Goal: Task Accomplishment & Management: Manage account settings

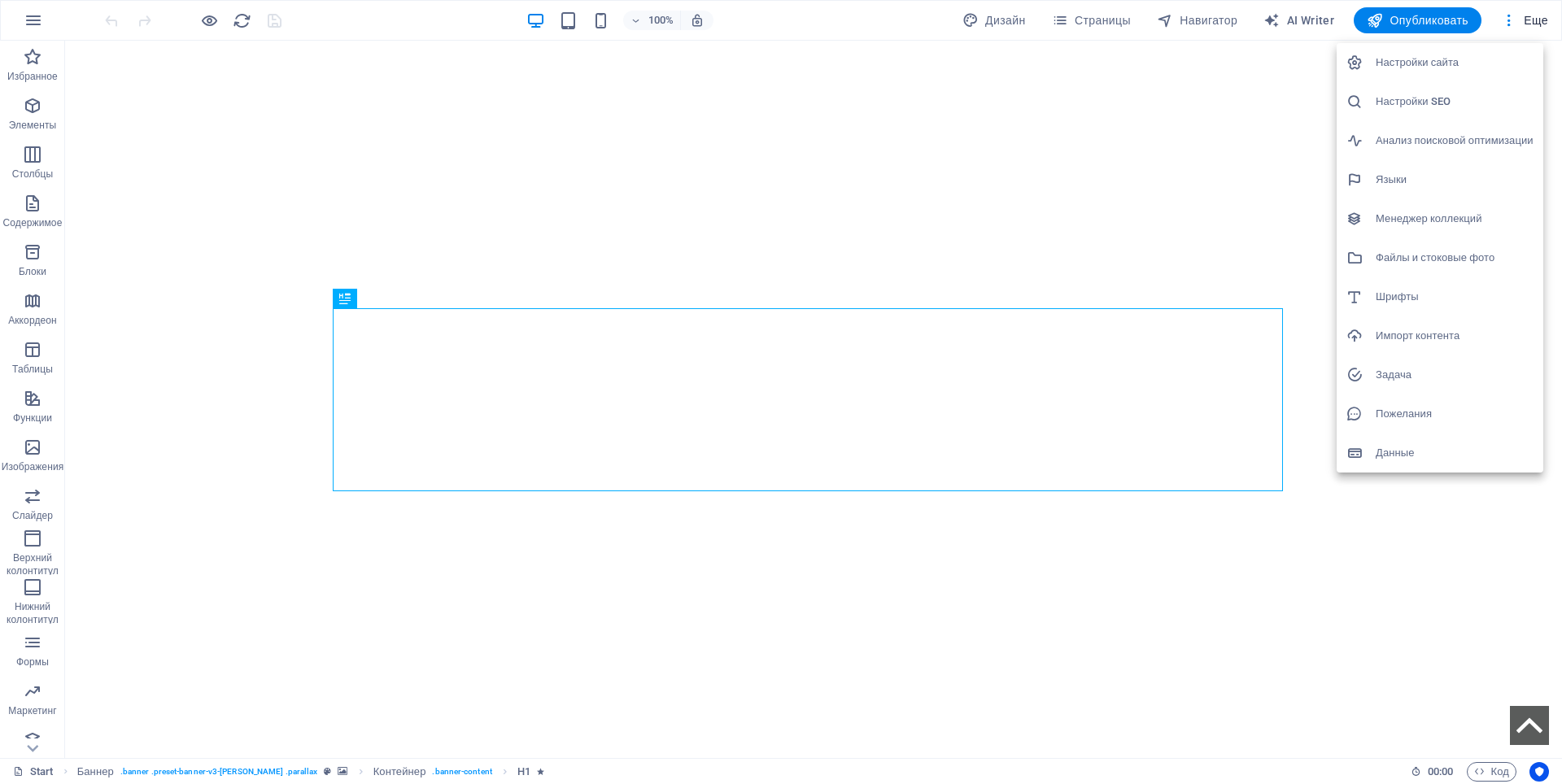
click at [1442, 62] on h6 "Настройки сайта" at bounding box center [1454, 62] width 158 height 20
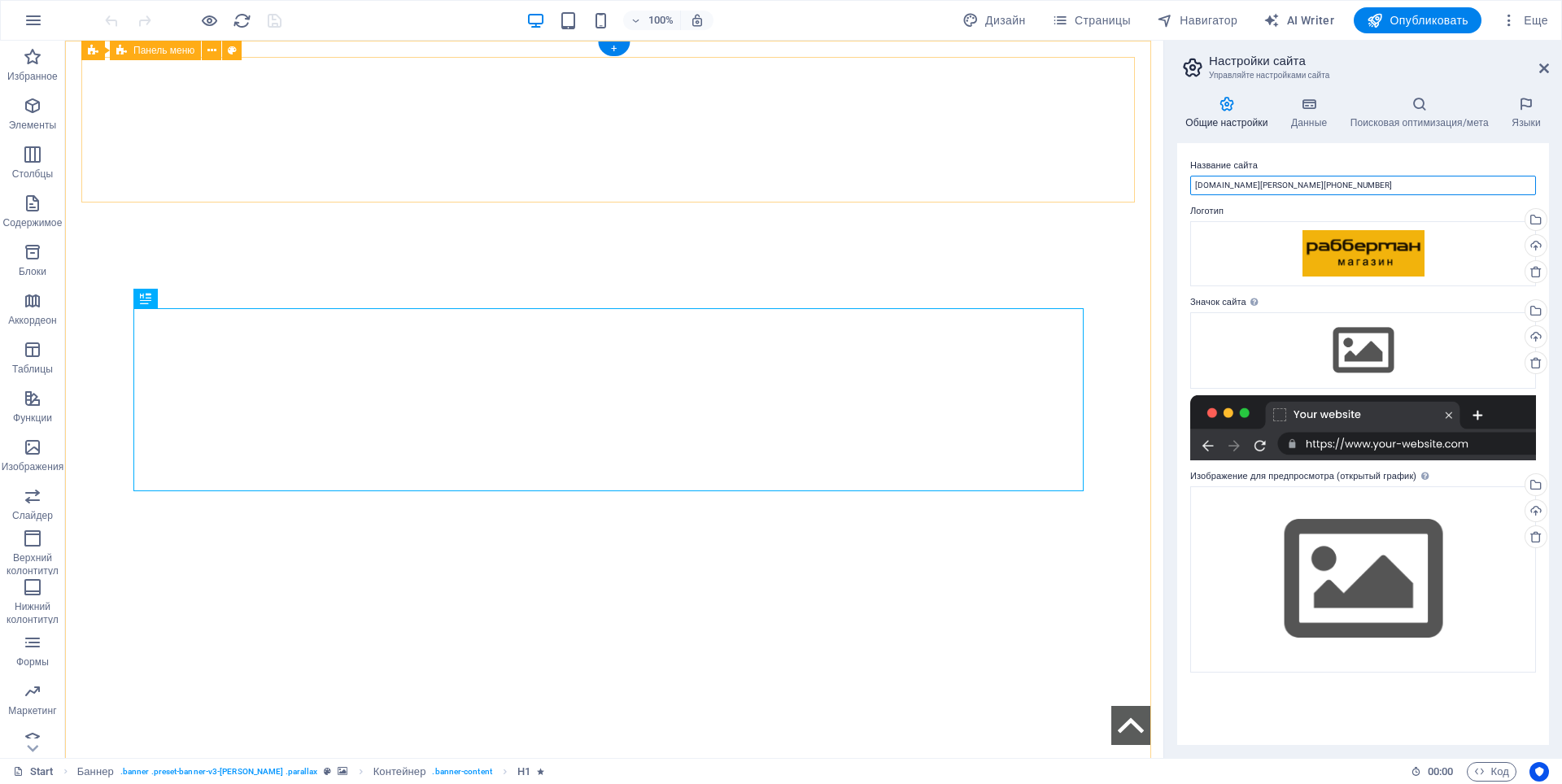
drag, startPoint x: 1447, startPoint y: 225, endPoint x: 1115, endPoint y: 193, distance: 333.5
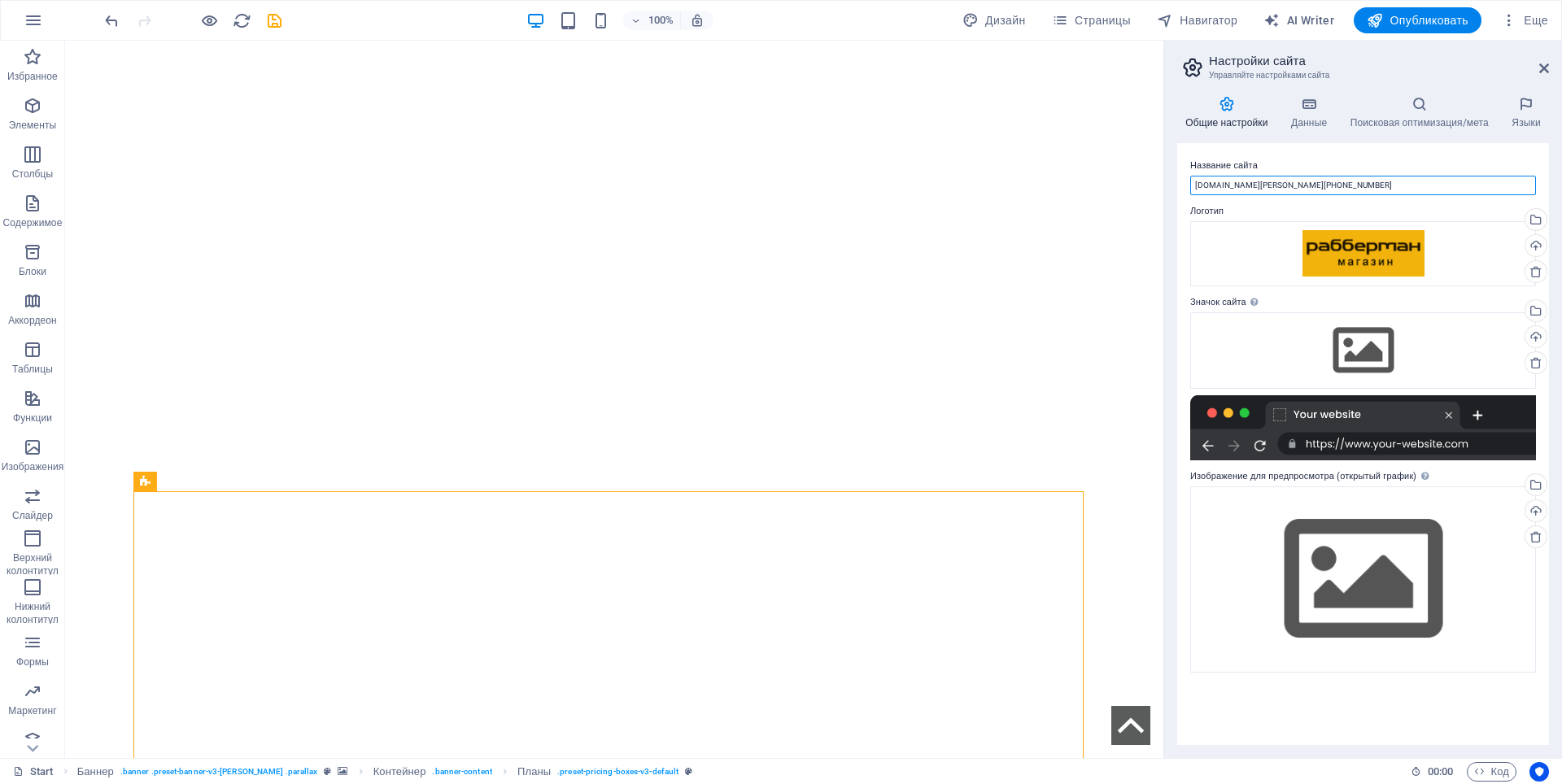
drag, startPoint x: 1350, startPoint y: 188, endPoint x: 1193, endPoint y: 196, distance: 157.2
click at [0, 0] on div "Название сайта laughing-driscoll.194-67-86-27.plesk.page Логотип Перетащите фай…" at bounding box center [0, 0] width 0 height 0
paste input "рабберман.рф"
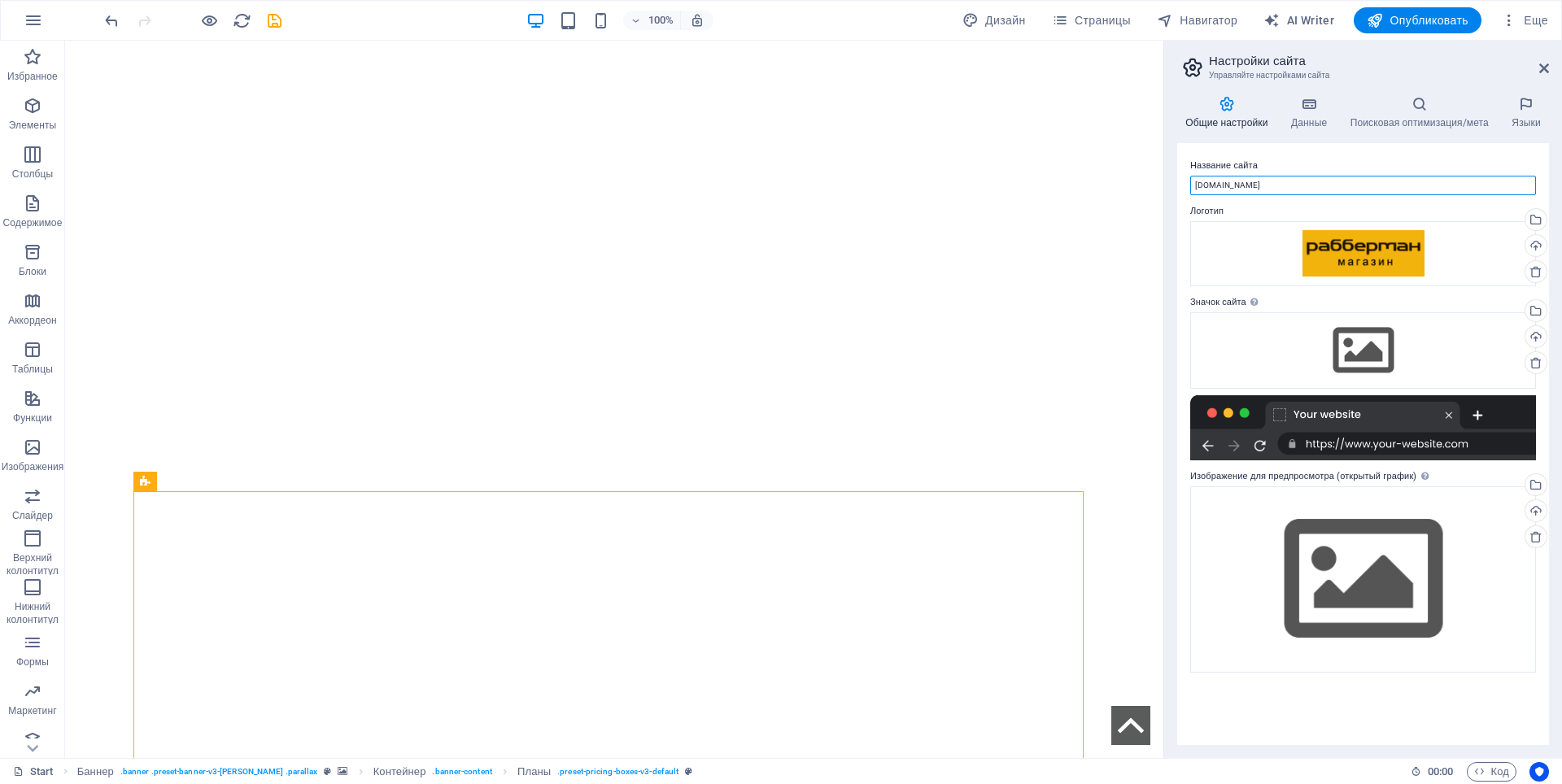
drag, startPoint x: 1262, startPoint y: 187, endPoint x: 1239, endPoint y: 185, distance: 23.1
type input "рабберман"
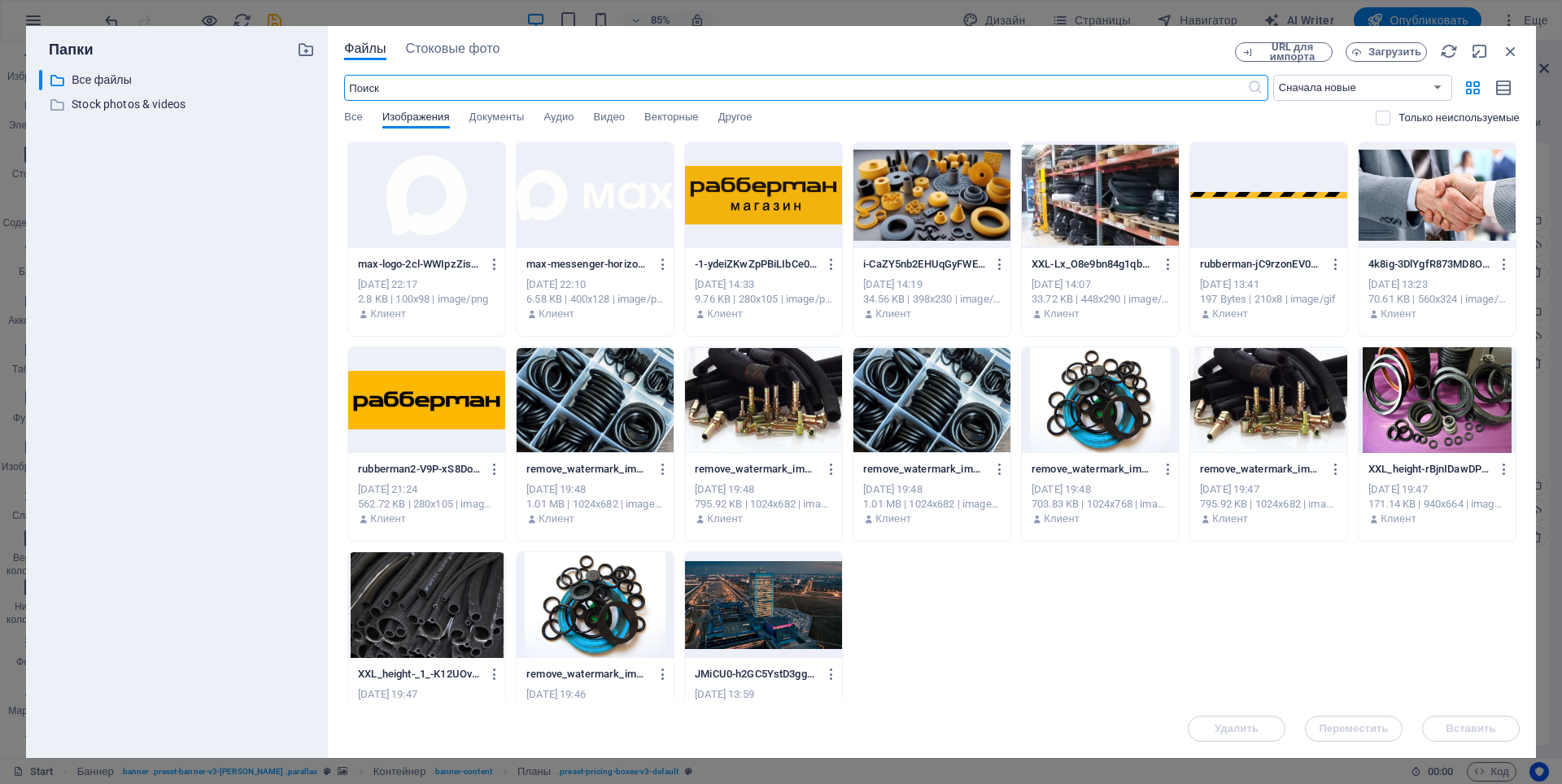
click at [784, 208] on div at bounding box center [763, 195] width 157 height 106
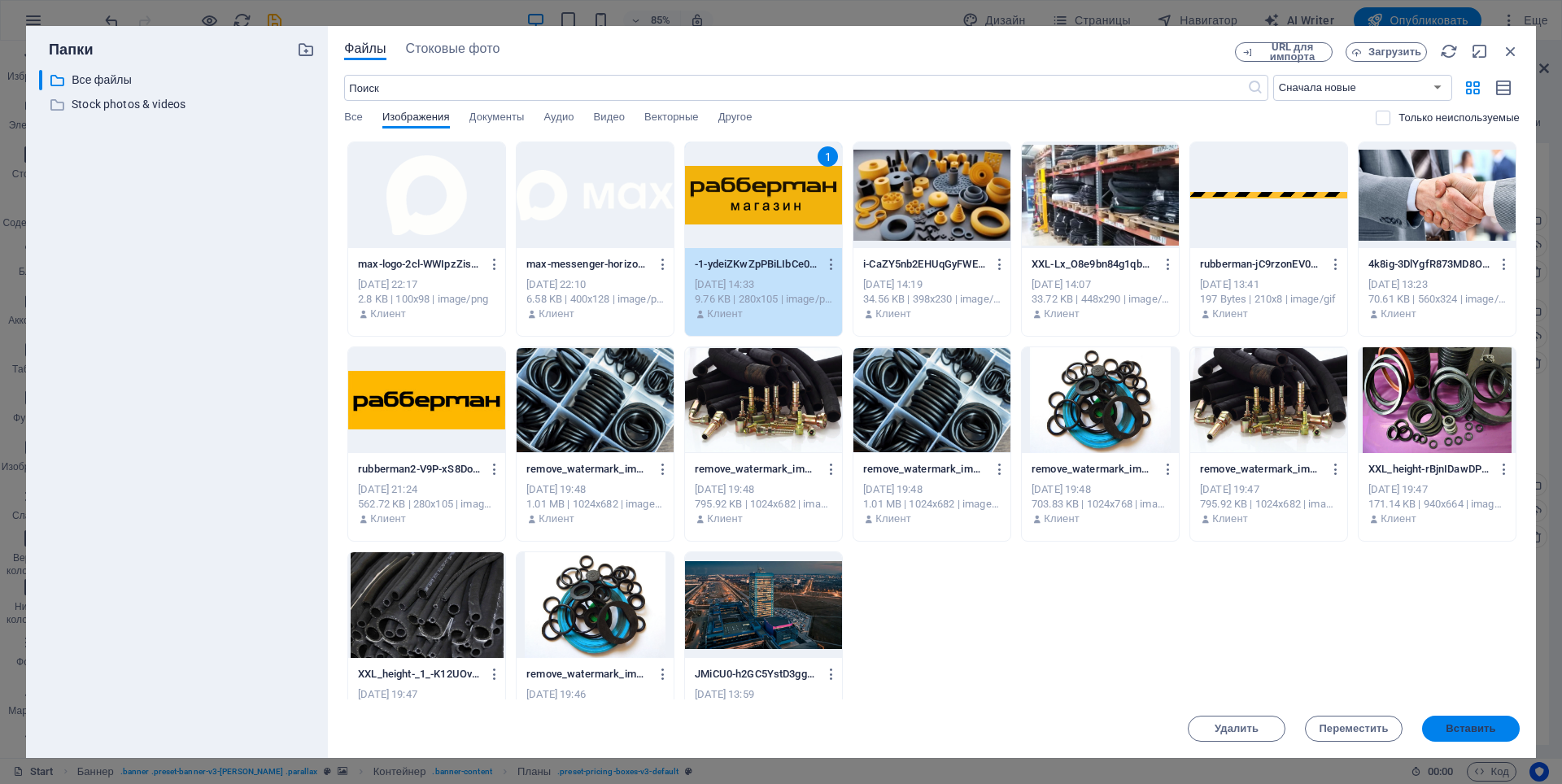
click at [1471, 729] on span "Вставить" at bounding box center [1471, 729] width 50 height 10
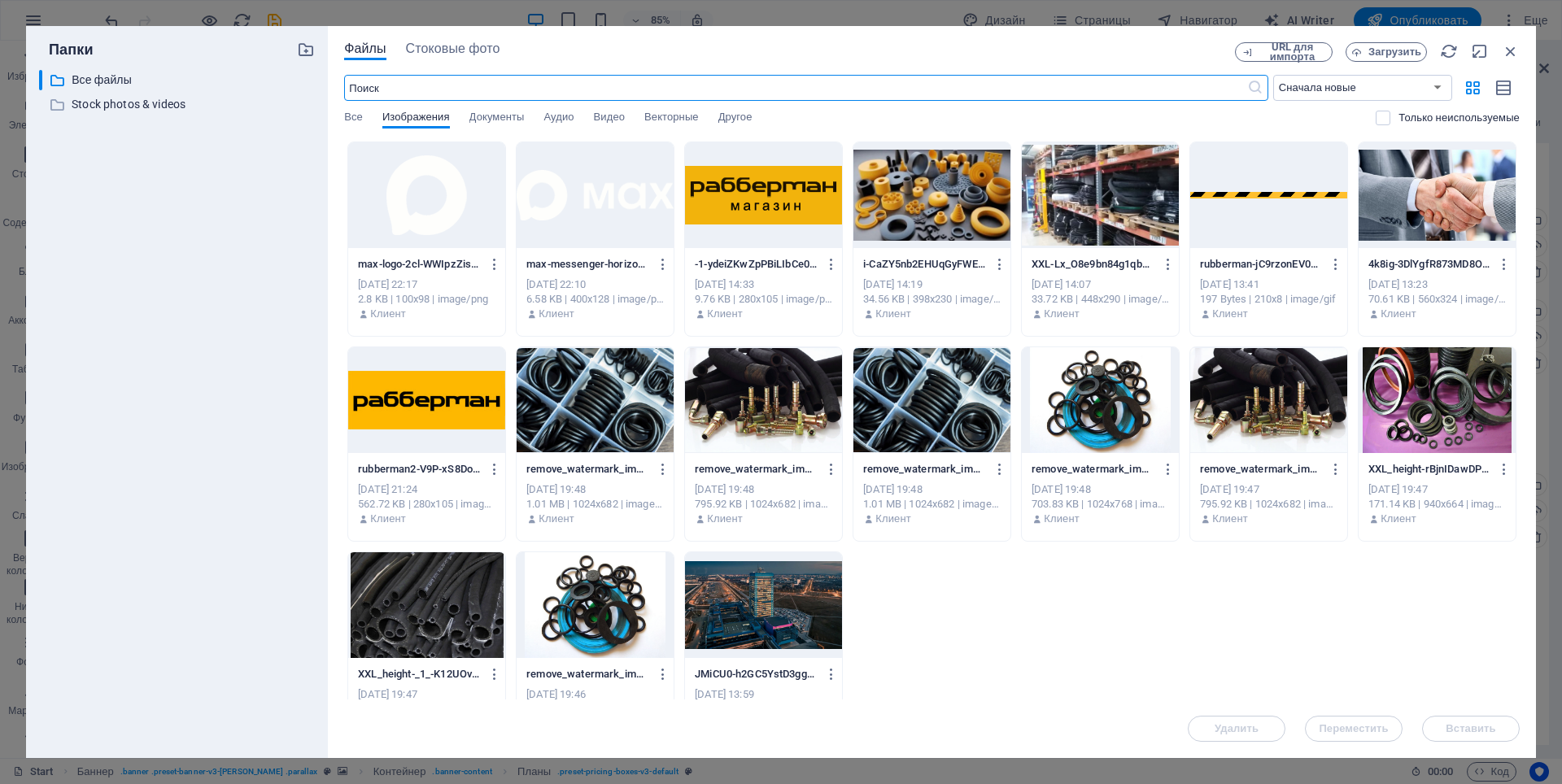
click at [435, 385] on div at bounding box center [426, 400] width 157 height 106
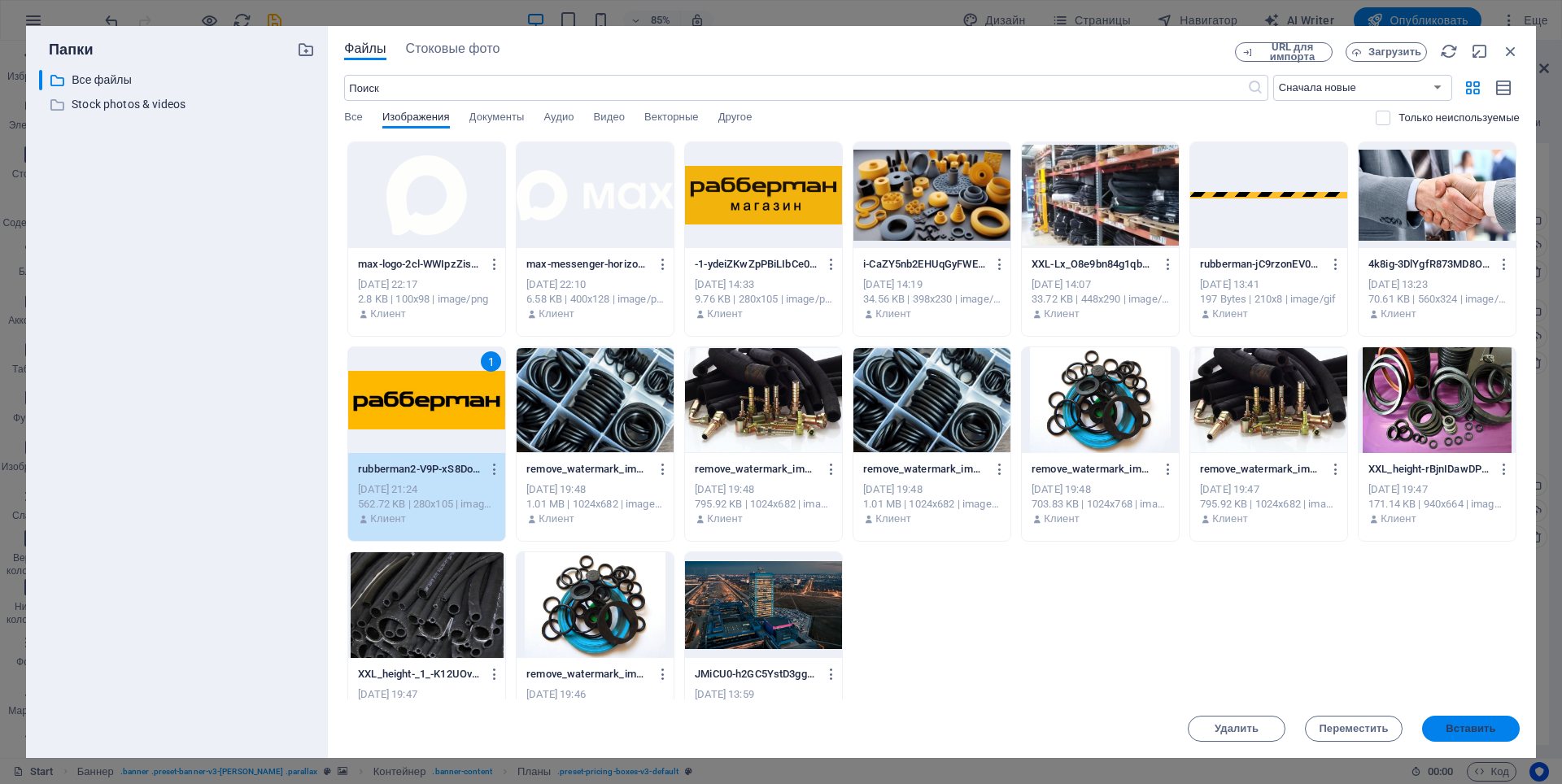
click at [1479, 735] on button "Вставить" at bounding box center [1471, 729] width 98 height 26
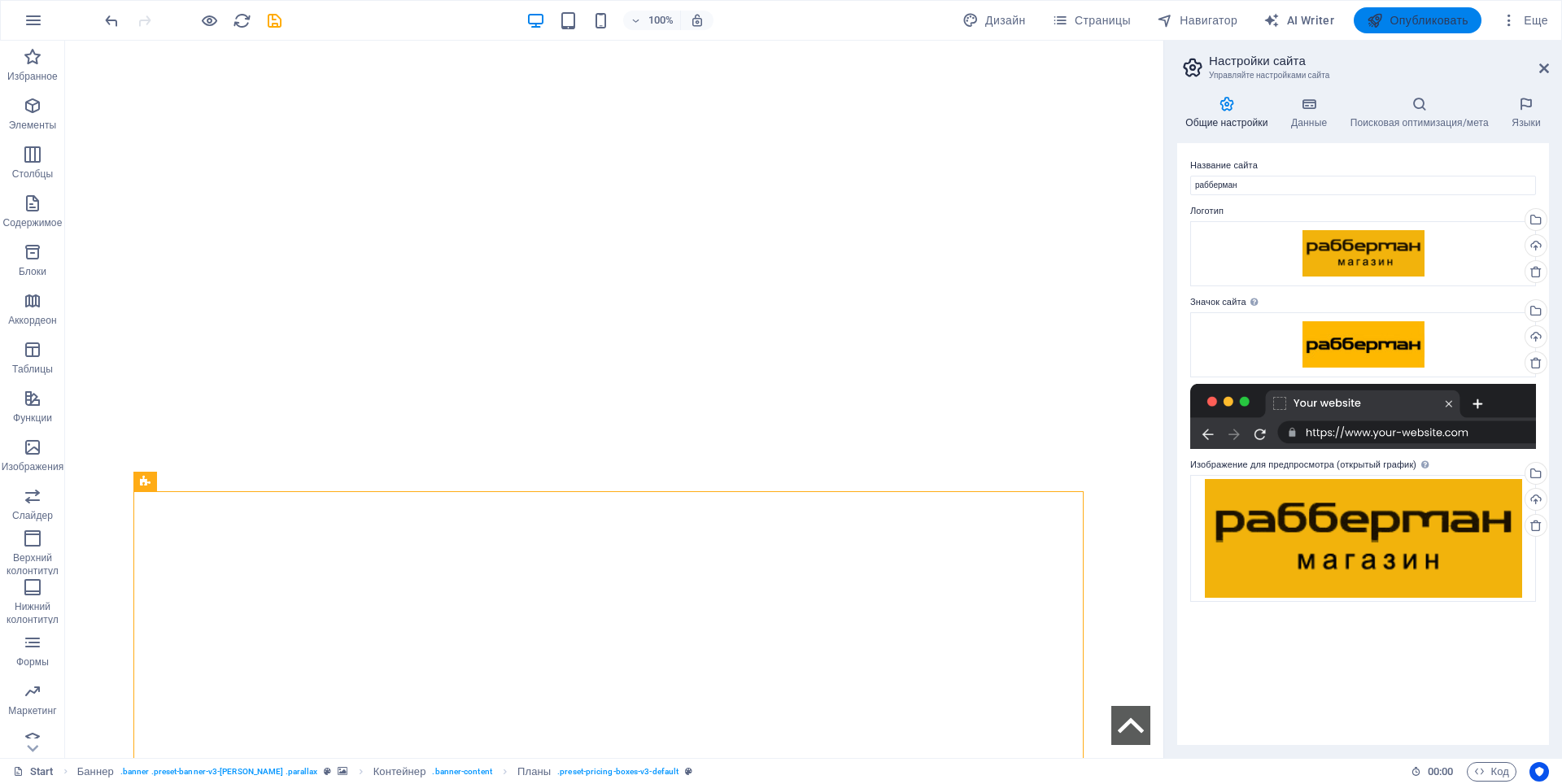
drag, startPoint x: 1426, startPoint y: 14, endPoint x: 1413, endPoint y: 24, distance: 16.4
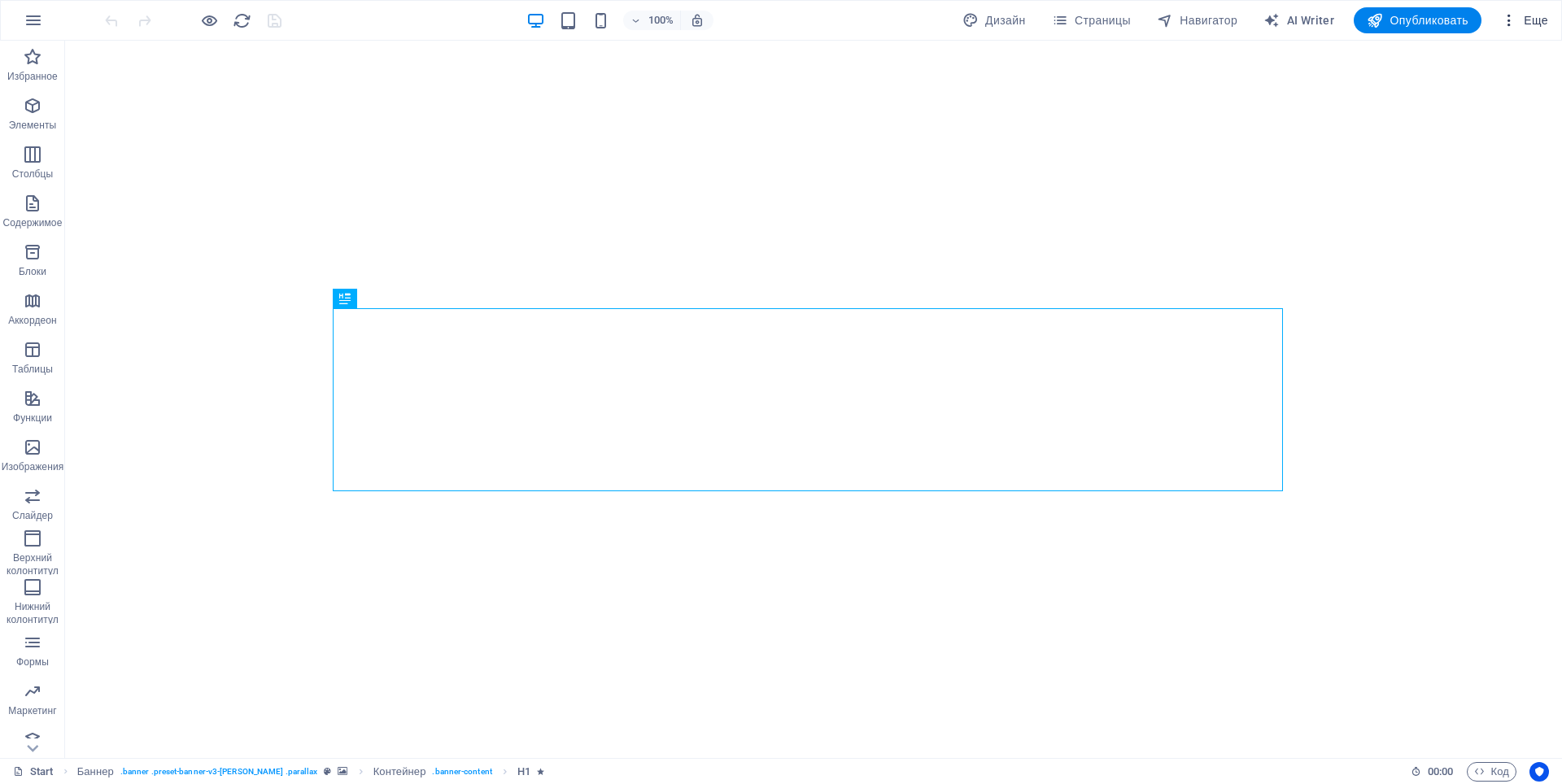
click at [1531, 16] on span "Еще" at bounding box center [1525, 20] width 47 height 16
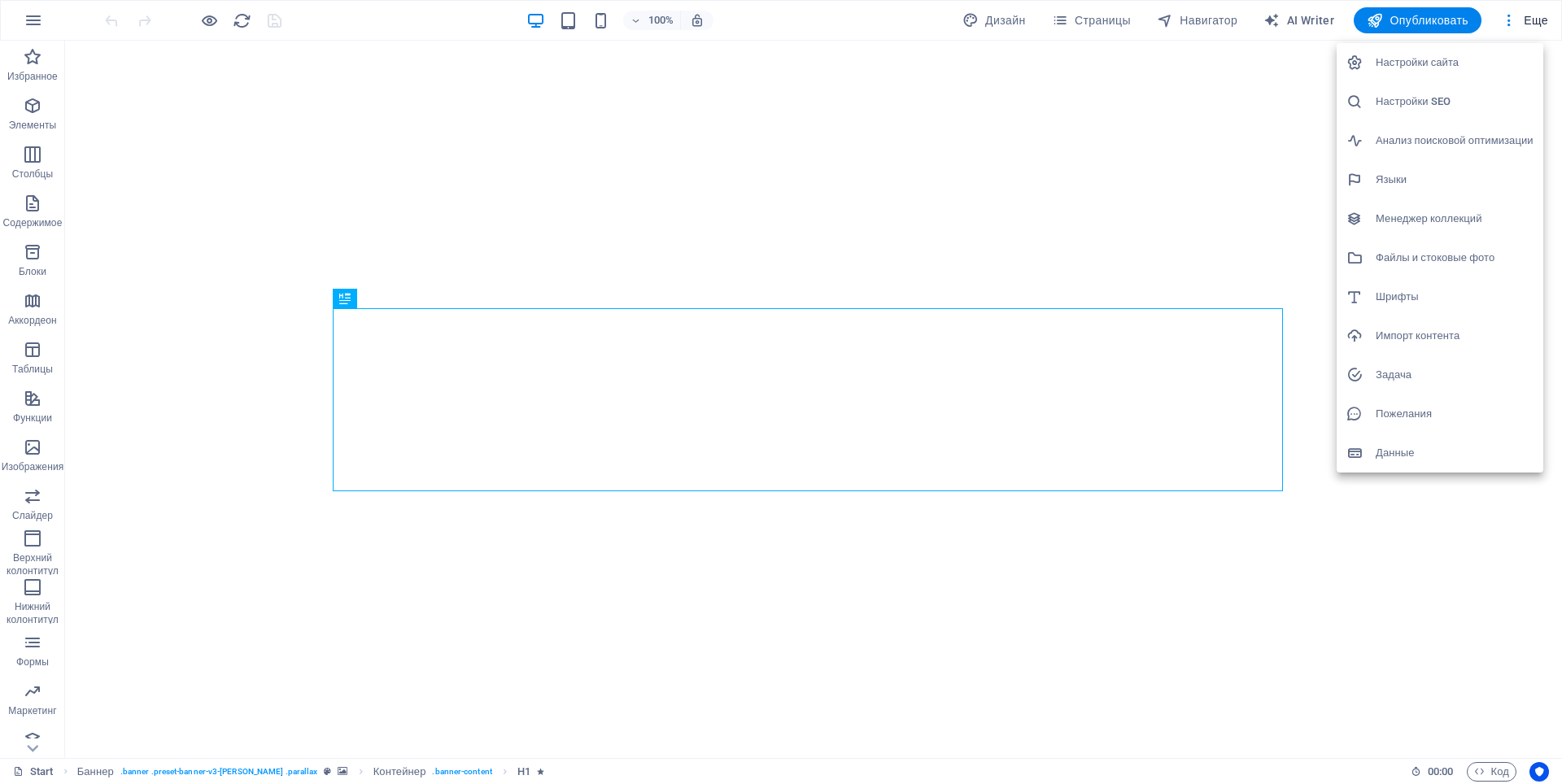
click at [33, 19] on div at bounding box center [781, 392] width 1562 height 784
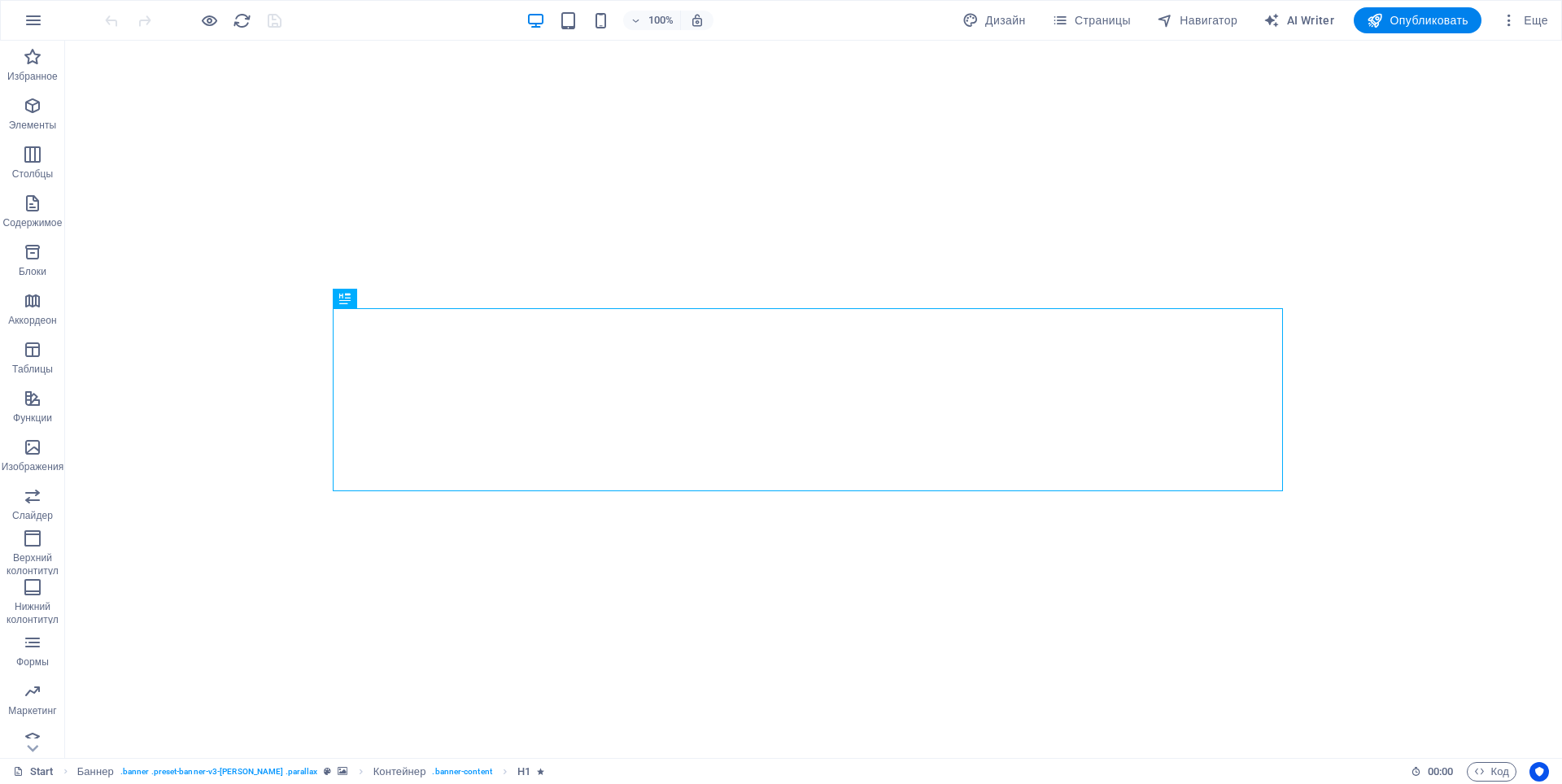
click at [33, 19] on icon "button" at bounding box center [34, 21] width 20 height 20
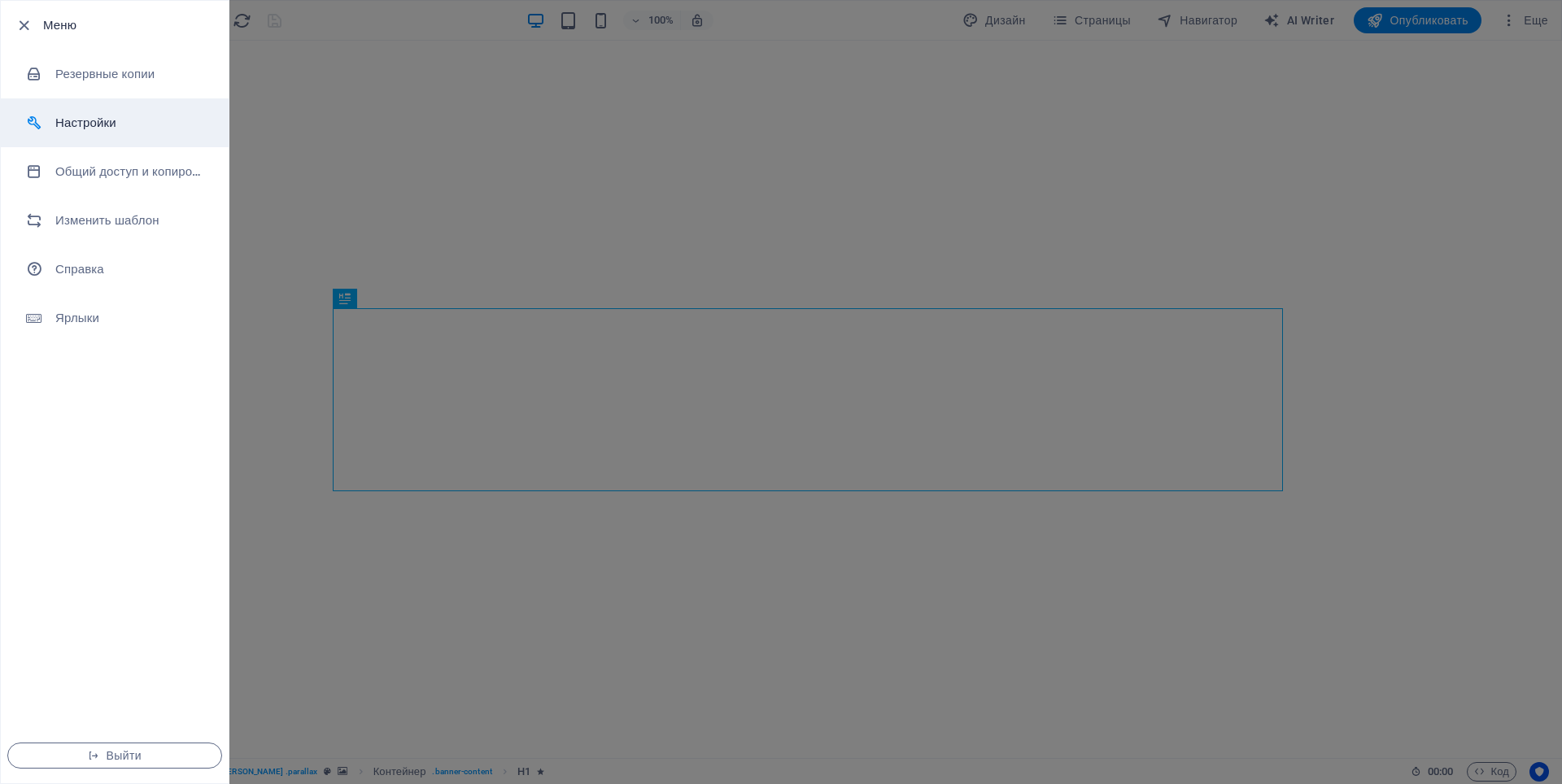
click at [99, 125] on h6 "Настройки" at bounding box center [130, 123] width 150 height 20
select select "ru"
select select "all"
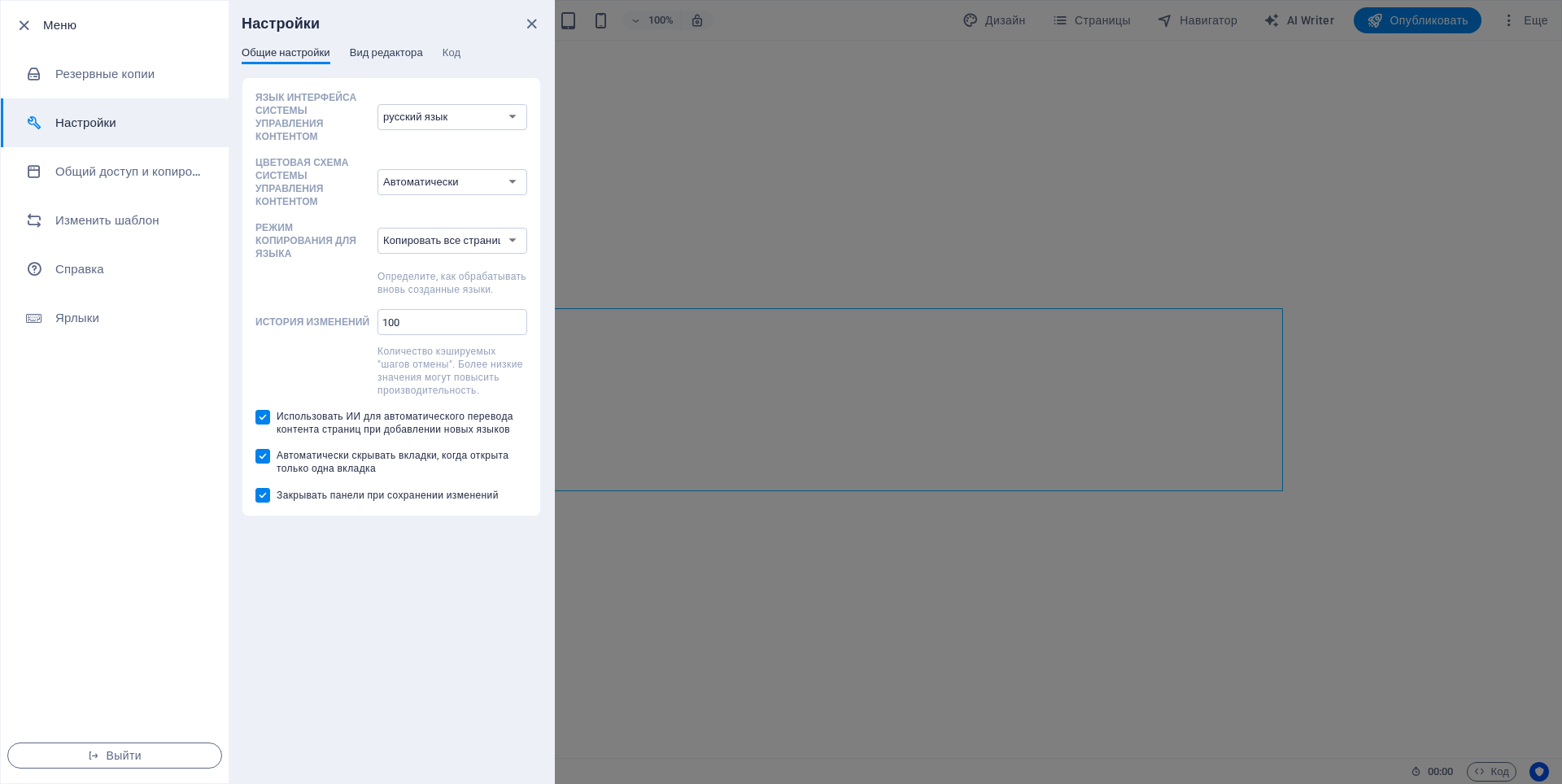
click at [387, 49] on span "Вид редактора" at bounding box center [386, 54] width 73 height 23
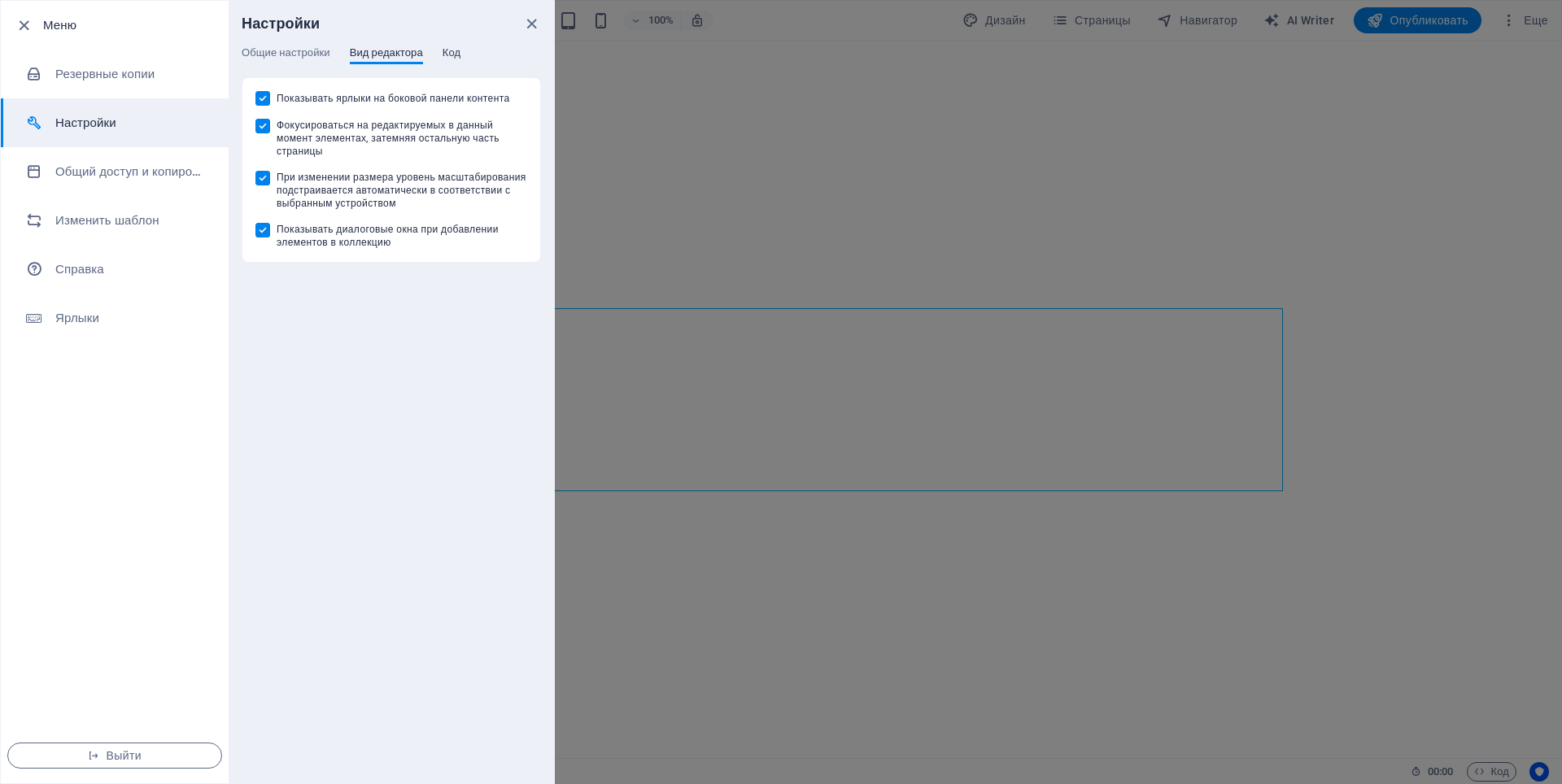
click at [450, 48] on span "Код" at bounding box center [452, 54] width 18 height 23
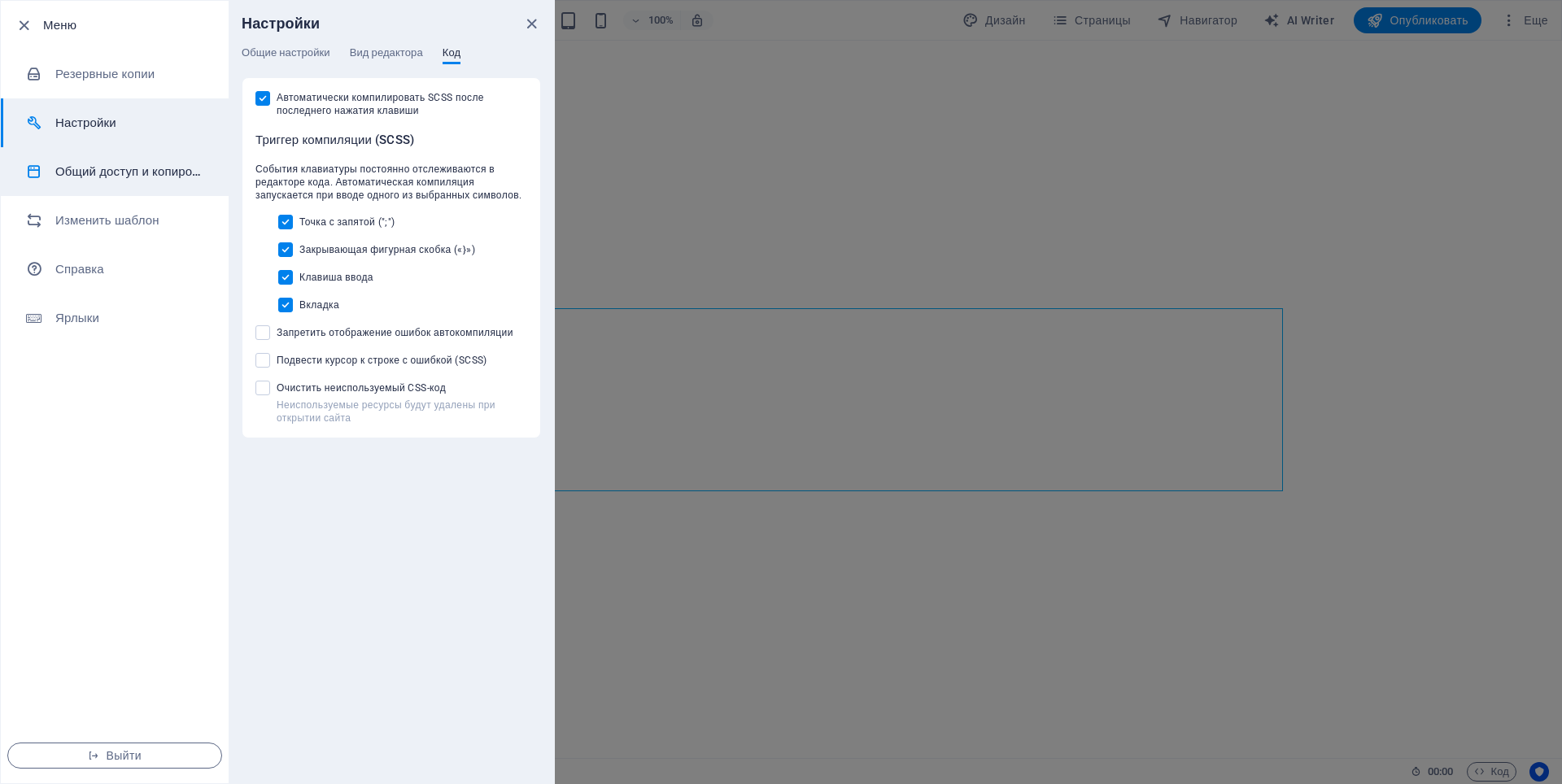
click at [124, 178] on h6 "Общий доступ и копирование сайта" at bounding box center [130, 172] width 150 height 20
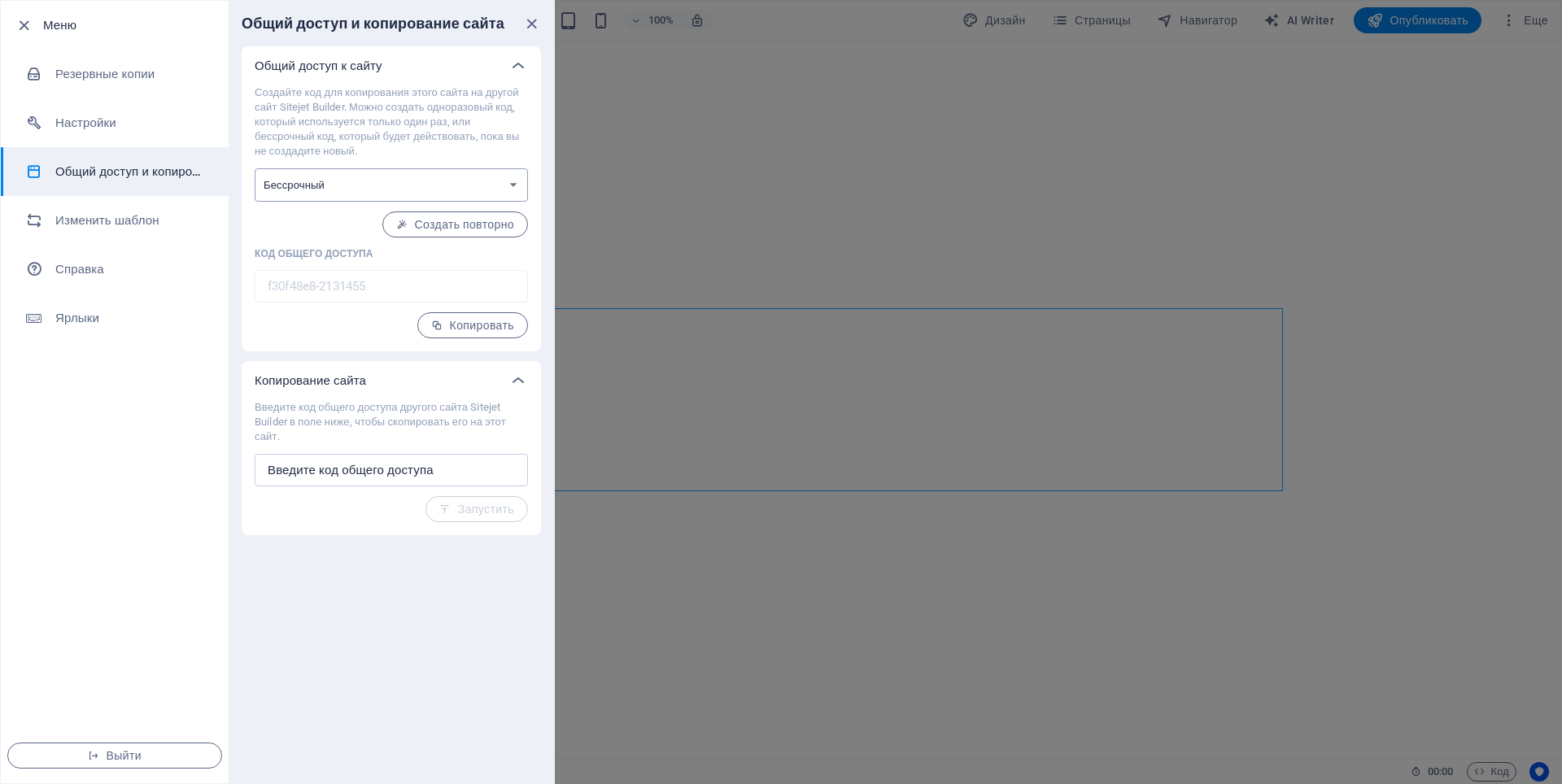
click at [398, 186] on select "Одноразовый Бессрочный" at bounding box center [391, 185] width 273 height 33
click at [379, 136] on p "Создайте код для копирования этого сайта на другой сайт Sitejet Builder. Можно …" at bounding box center [391, 121] width 273 height 73
click at [531, 22] on icon "close" at bounding box center [532, 24] width 19 height 19
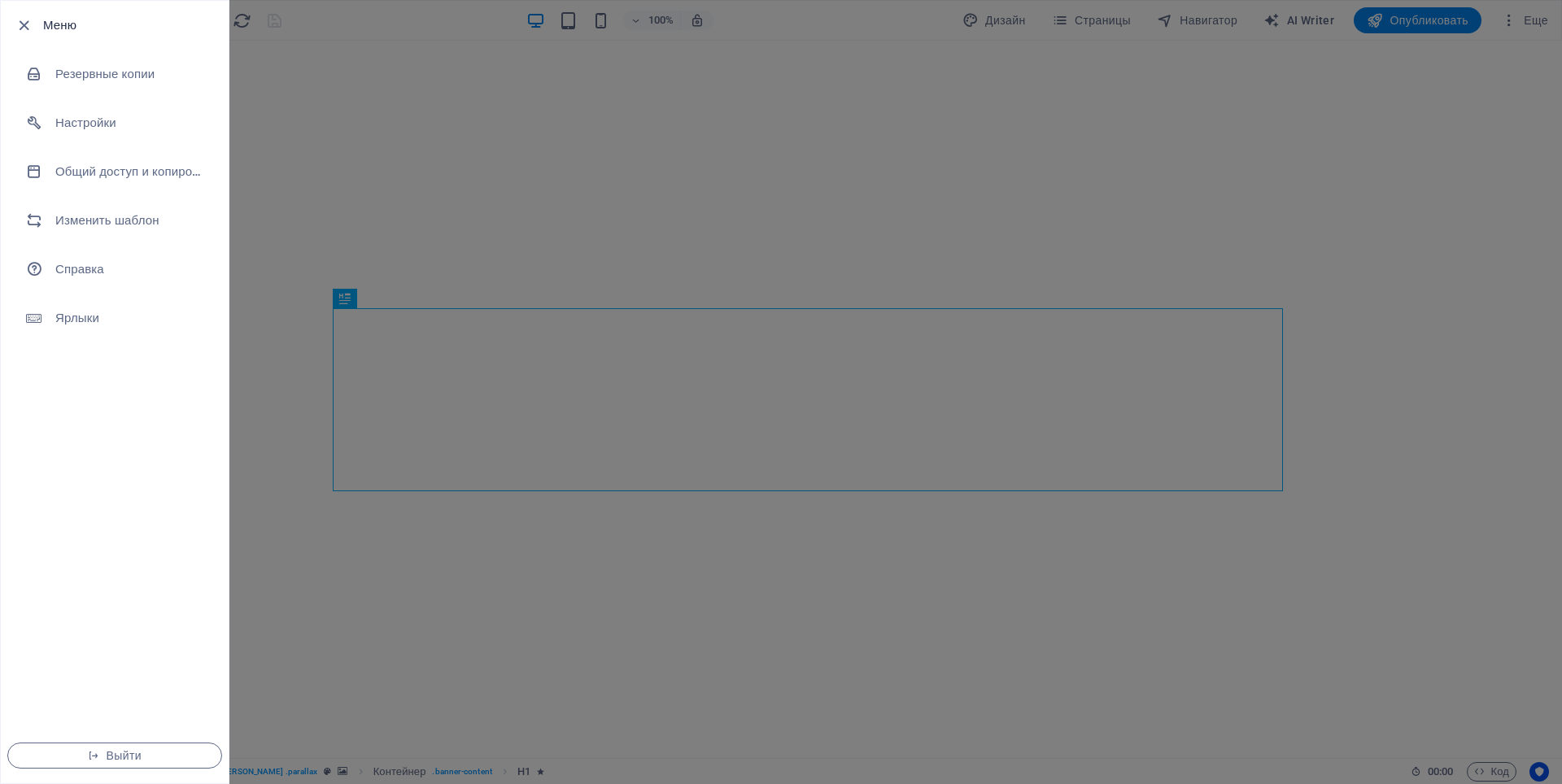
click at [61, 25] on h6 "Меню" at bounding box center [129, 25] width 172 height 20
click at [22, 23] on icon "button" at bounding box center [24, 25] width 19 height 19
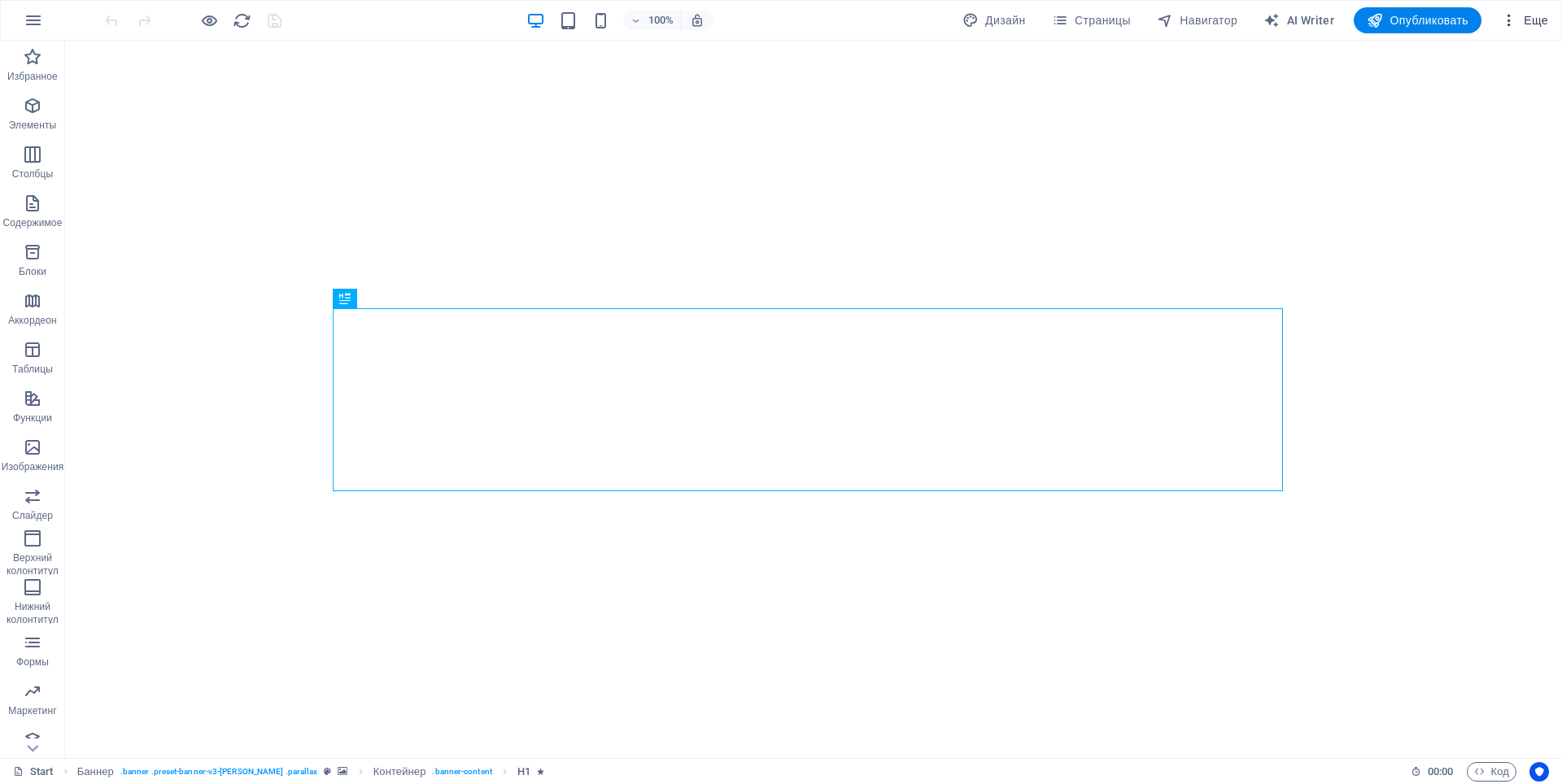
click at [1542, 24] on span "Еще" at bounding box center [1525, 20] width 47 height 16
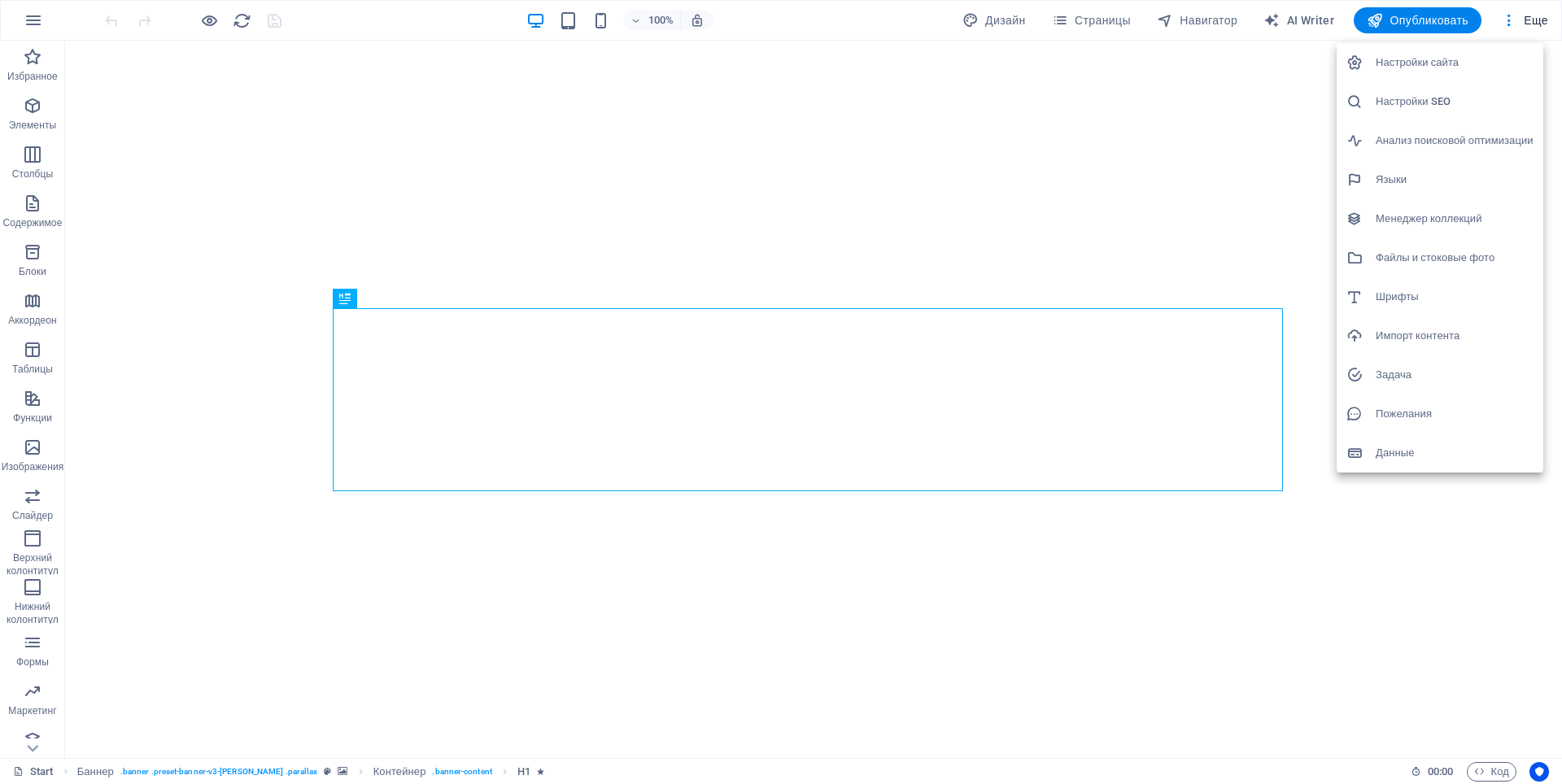
click at [1402, 450] on h6 "Данные" at bounding box center [1454, 454] width 158 height 20
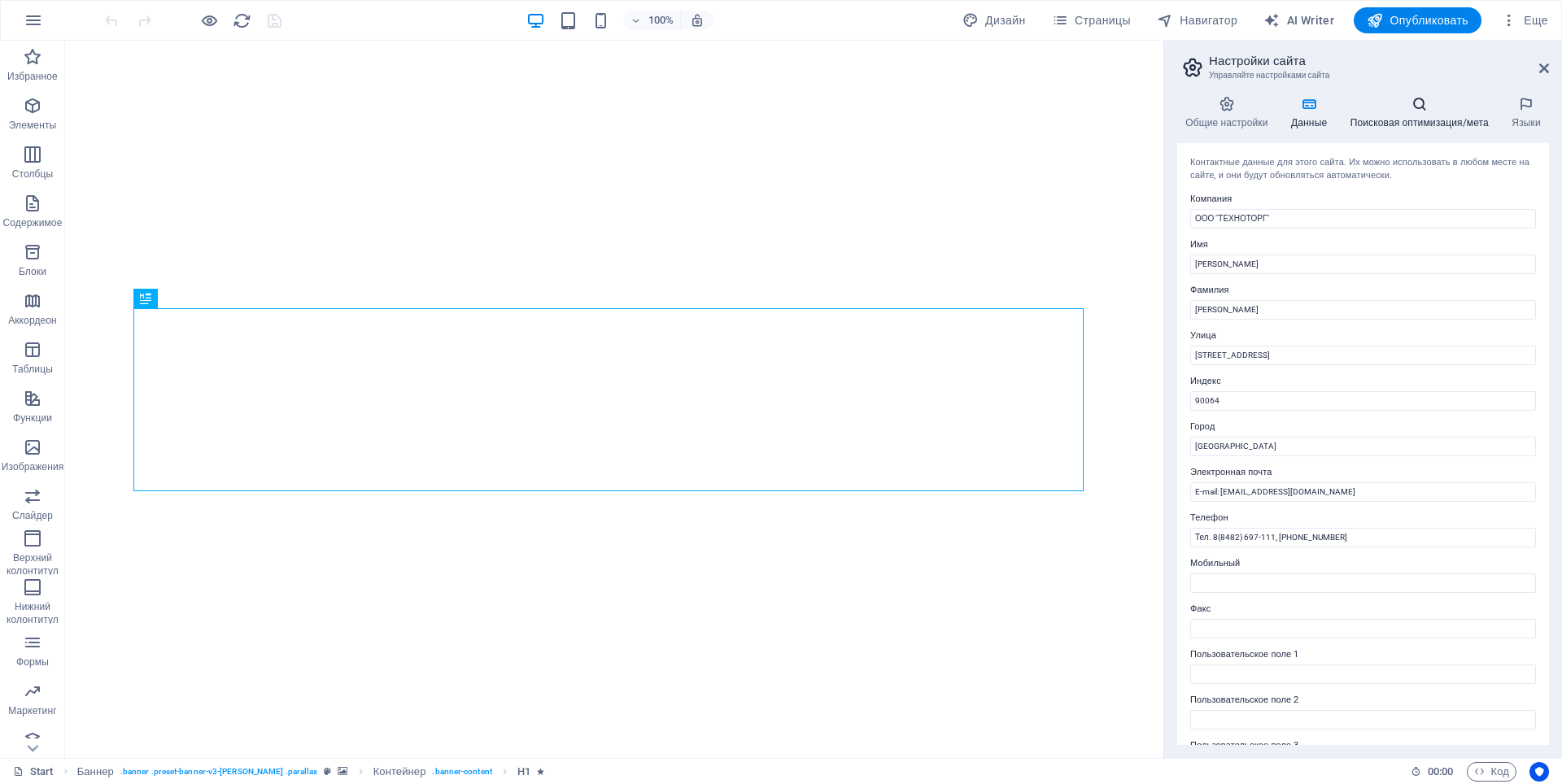
click at [1438, 118] on h4 "Поисковая оптимизация/мета" at bounding box center [1423, 113] width 162 height 34
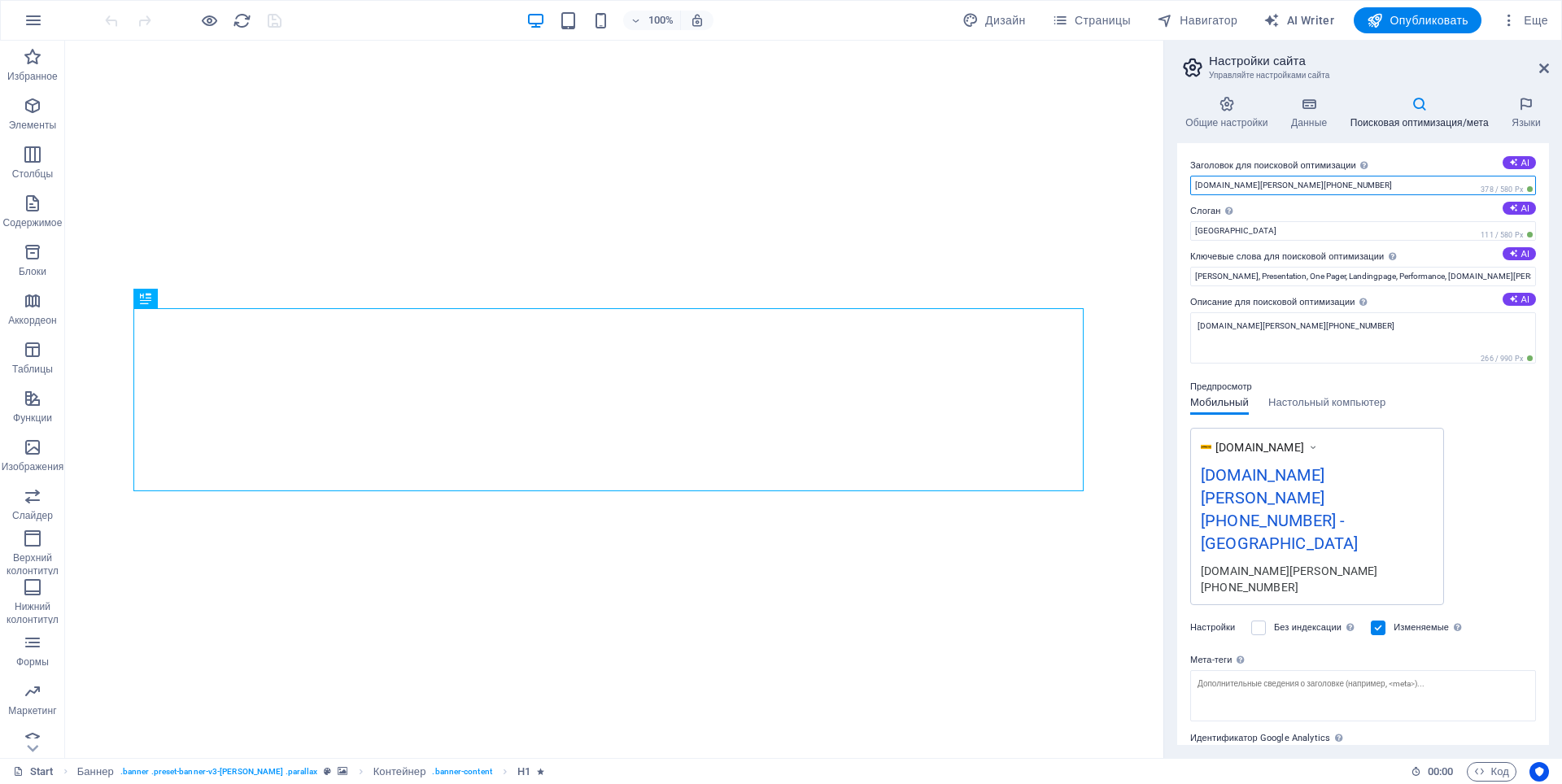
drag, startPoint x: 1356, startPoint y: 187, endPoint x: 1172, endPoint y: 186, distance: 184.0
click at [1172, 186] on div "Общие настройки Данные Поисковая оптимизация/мета Языки Название сайта рабберма…" at bounding box center [1363, 421] width 398 height 675
paste input "рабберман.рф"
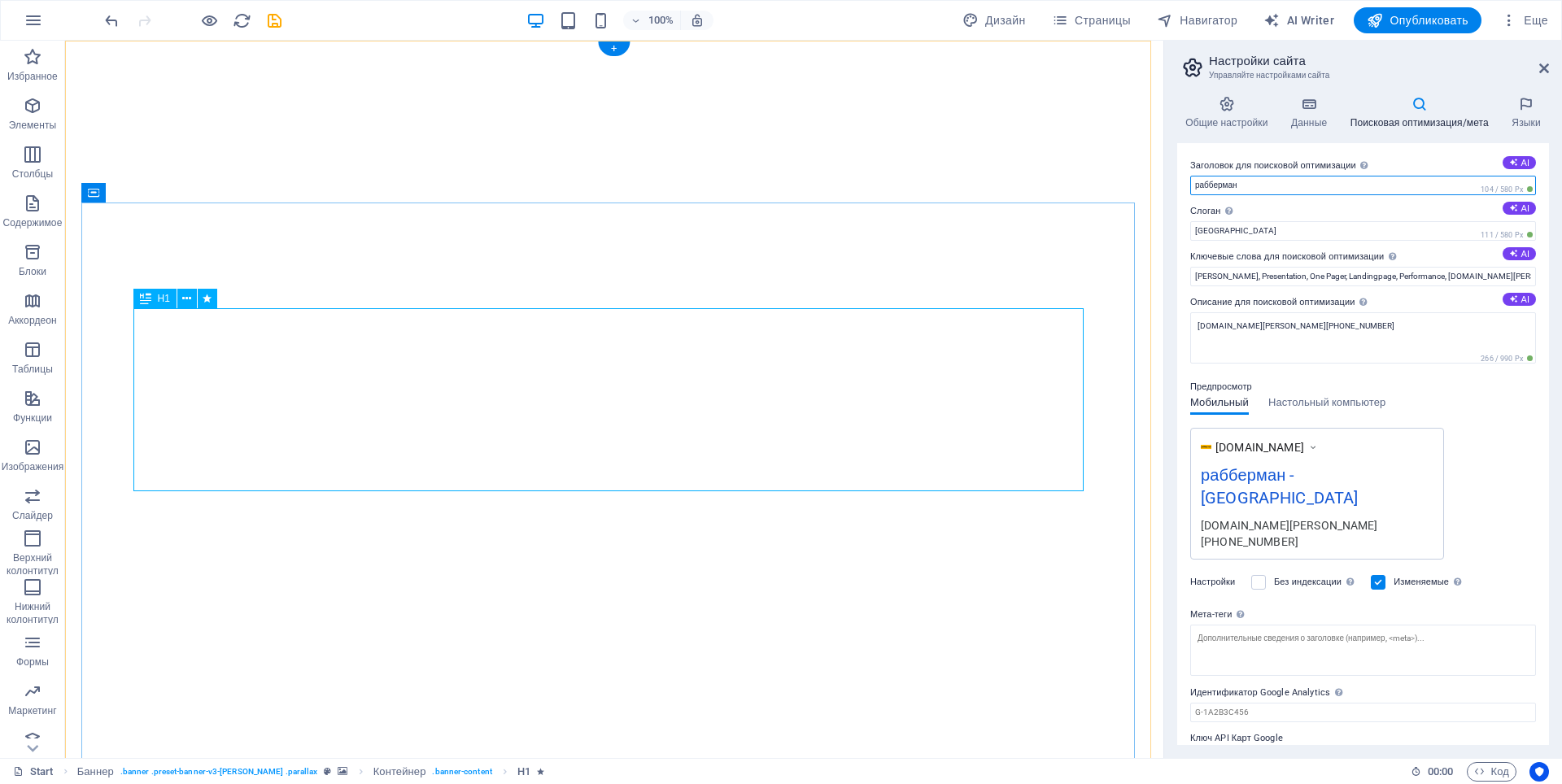
type input "рабберман"
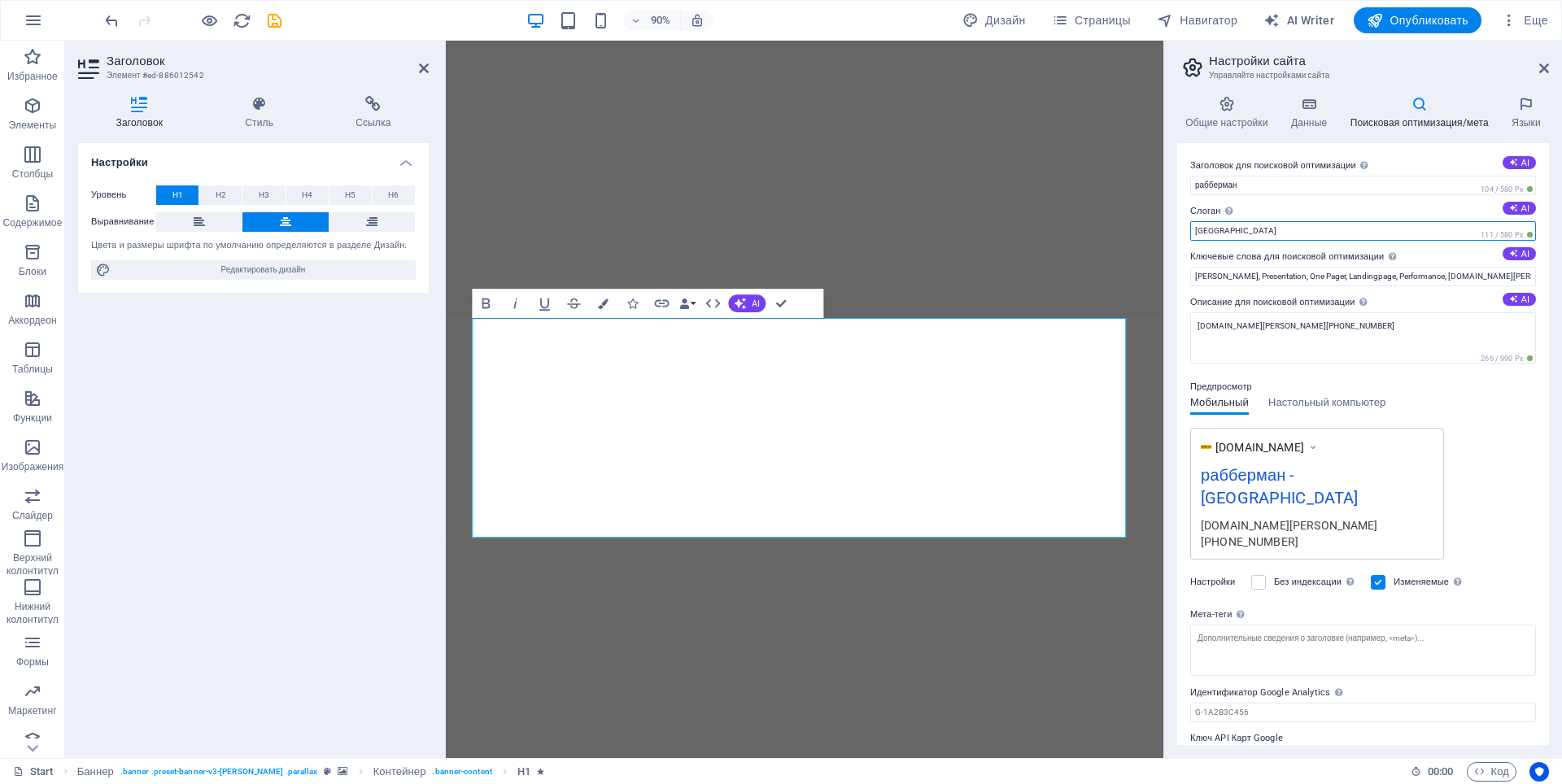
click at [1268, 228] on input "[GEOGRAPHIC_DATA]" at bounding box center [1364, 231] width 346 height 20
drag, startPoint x: 1265, startPoint y: 228, endPoint x: 1188, endPoint y: 229, distance: 77.0
click at [1188, 229] on div "Заголовок для поисковой оптимизации Название вашего сайта — сделайте его таким,…" at bounding box center [1363, 444] width 372 height 602
paste input "резинотехнические, асбестотехнические изделия промышленного назначения"
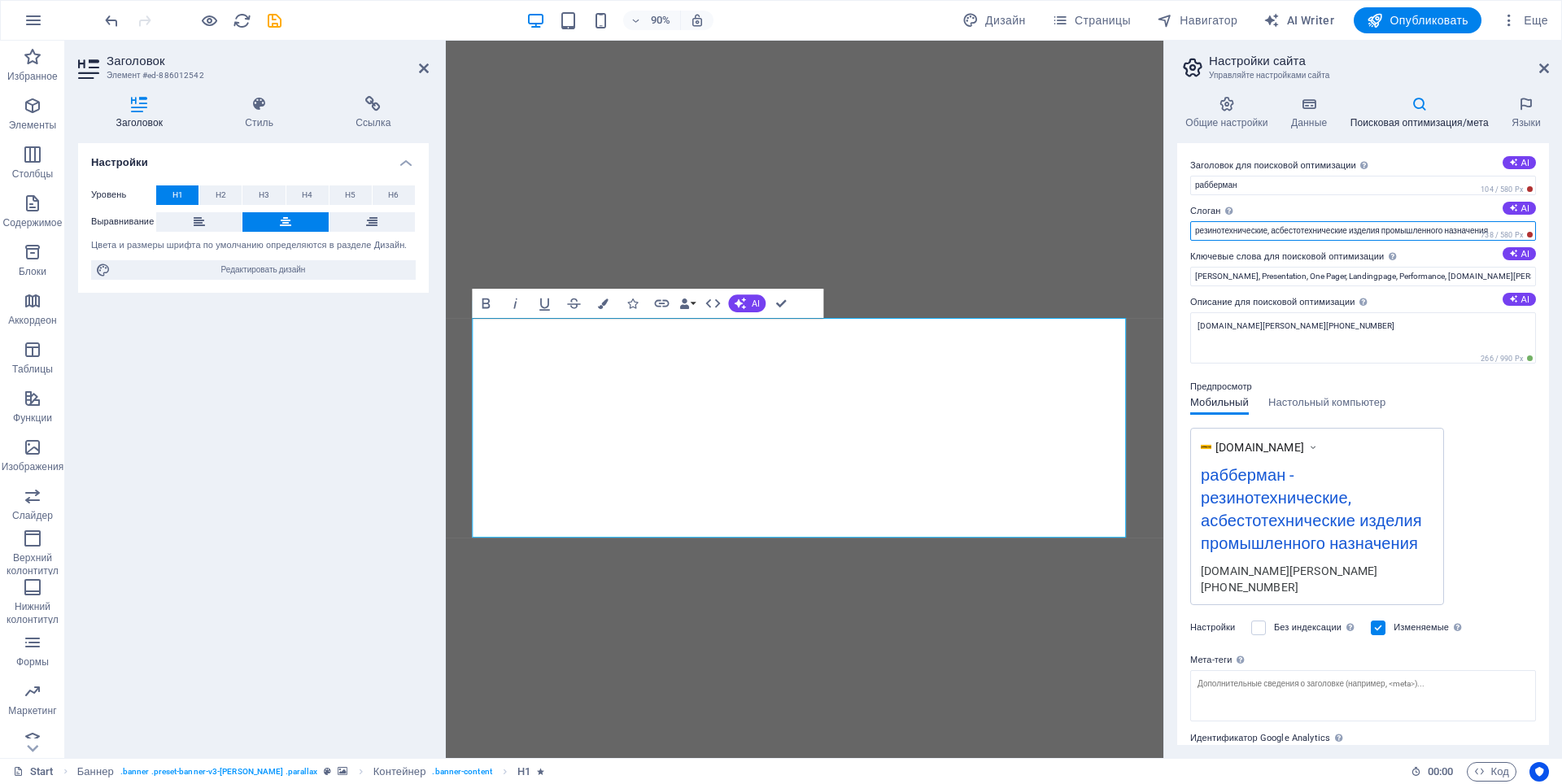
click at [1194, 236] on input "резинотехнические, асбестотехнические изделия промышленного назначения" at bounding box center [1364, 231] width 346 height 20
type input "Резинотехнические, асбестотехнические изделия промышленного назначения"
drag, startPoint x: 1195, startPoint y: 274, endPoint x: 1543, endPoint y: 279, distance: 348.0
click at [1543, 279] on div "Заголовок для поисковой оптимизации Название вашего сайта — сделайте его таким,…" at bounding box center [1363, 444] width 372 height 602
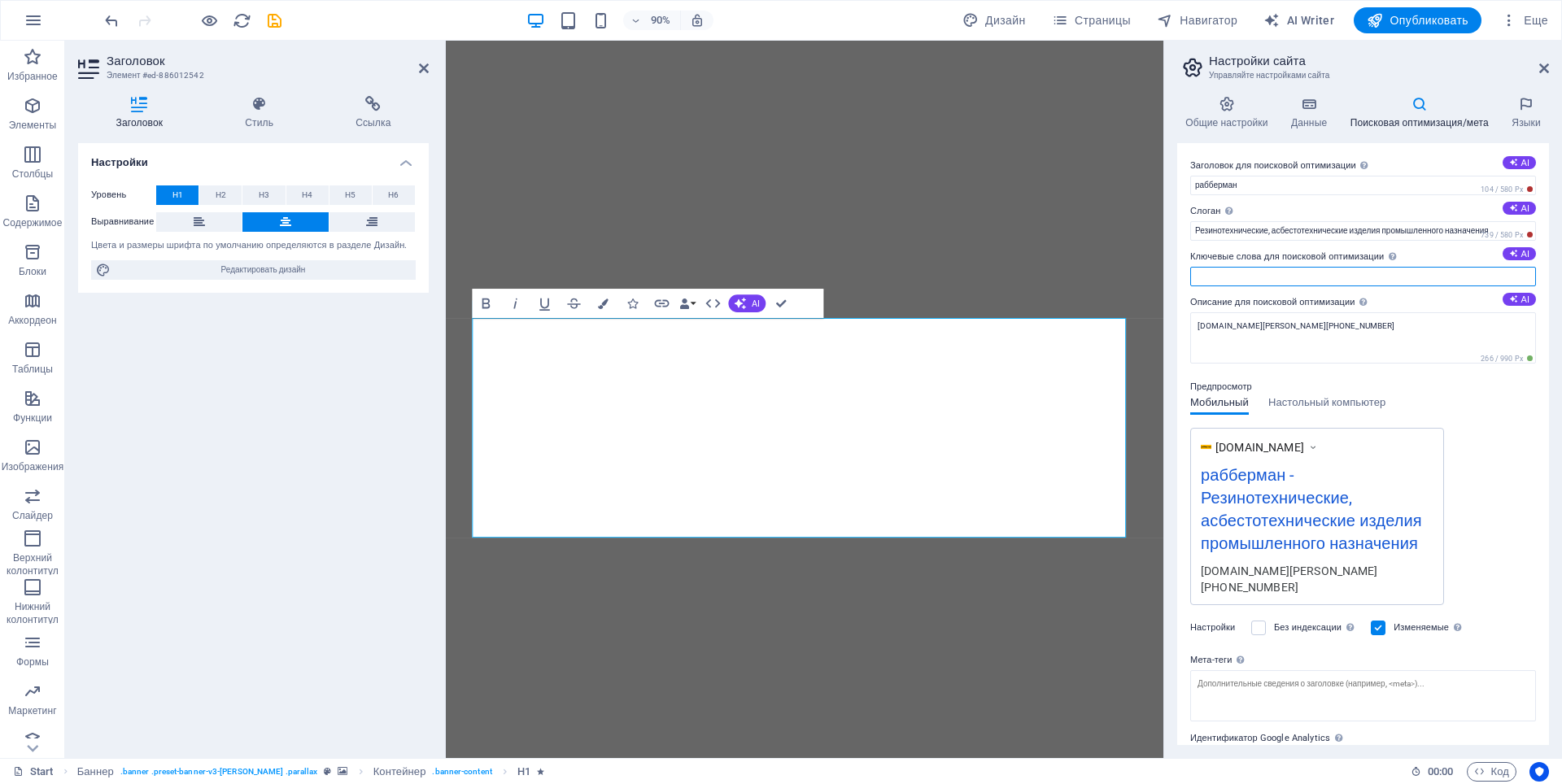
scroll to position [0, 0]
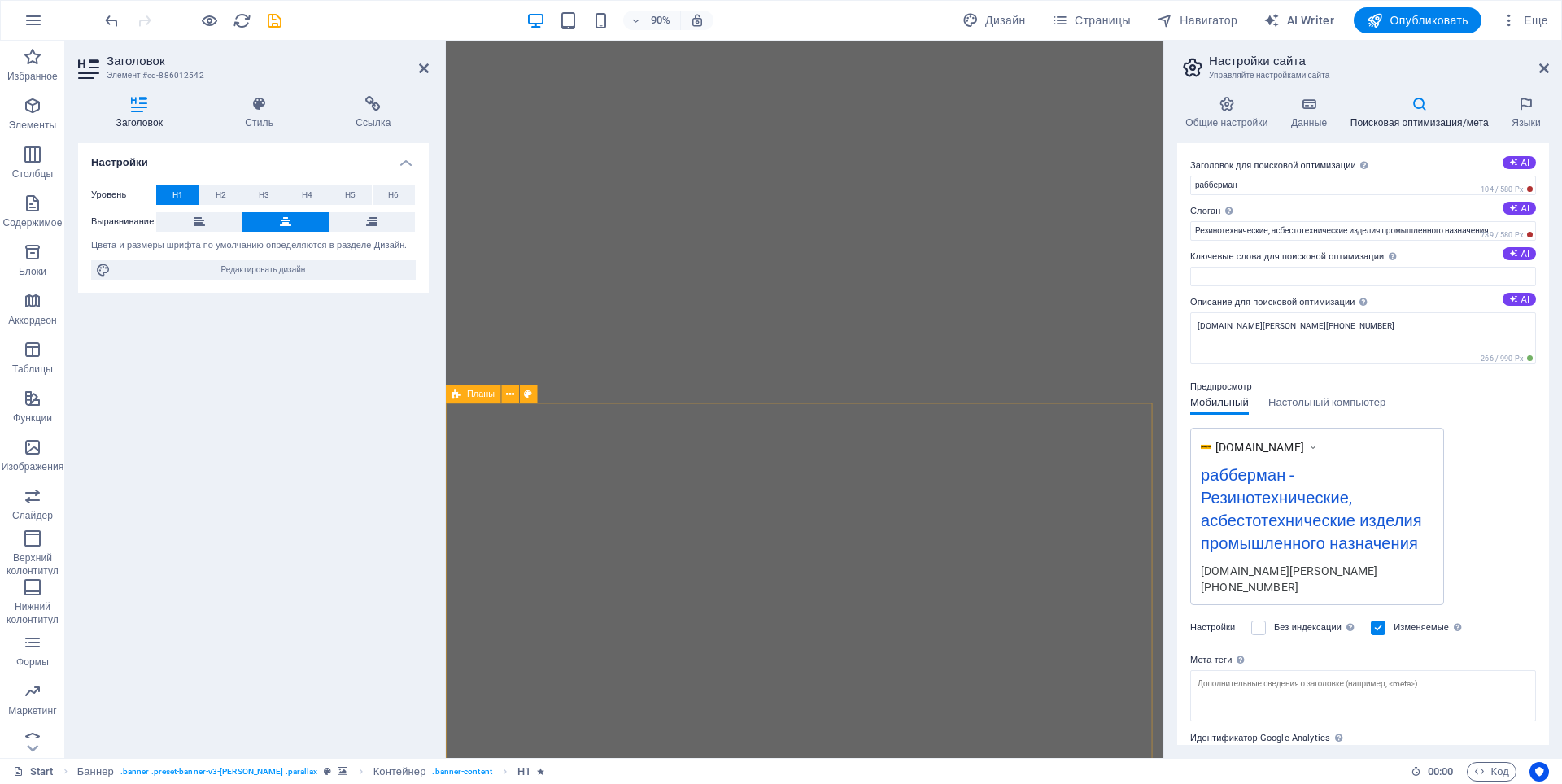
drag, startPoint x: 363, startPoint y: 423, endPoint x: 381, endPoint y: 407, distance: 24.1
click at [360, 424] on div "Настройки Уровень H1 H2 H3 H4 H5 H6 Выравнивание Цвета и размеры шрифта по умол…" at bounding box center [253, 444] width 350 height 602
click at [420, 63] on icon at bounding box center [424, 68] width 10 height 13
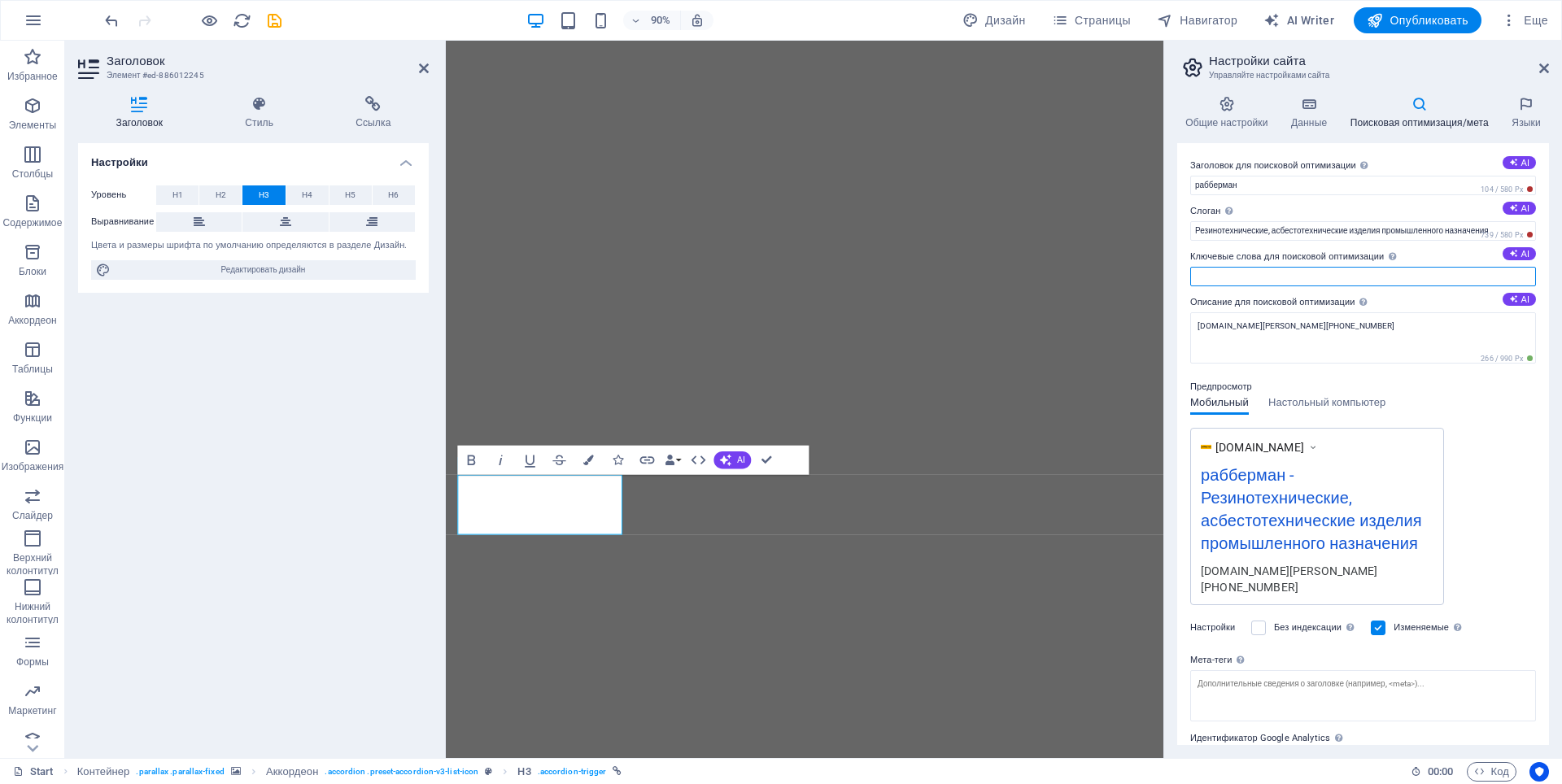
click at [1280, 276] on input "Ключевые слова для поисковой оптимизации Список ключевых слов, представляющих в…" at bounding box center [1364, 277] width 346 height 20
paste input "Резинотехника пром.назначения,Асбестотехнические изделия, Колеса ролики для обо…"
type input "Резинотехника пром.назначения,Асбестотехнические изделия, Колеса ролики для обо…"
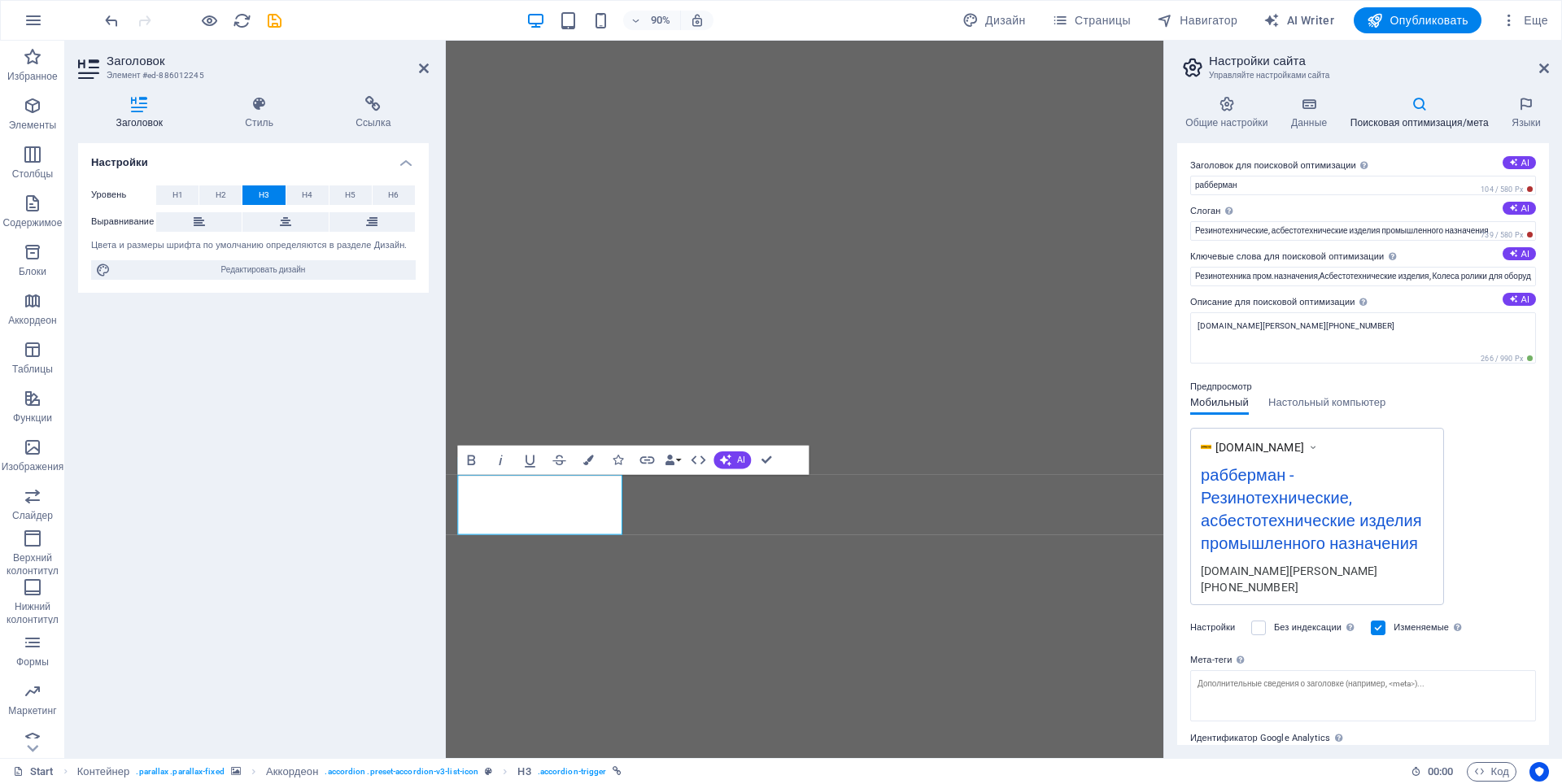
click at [331, 437] on div "Настройки Уровень H1 H2 H3 H4 H5 H6 Выравнивание Цвета и размеры шрифта по умол…" at bounding box center [253, 444] width 350 height 602
click at [421, 70] on icon at bounding box center [424, 68] width 10 height 13
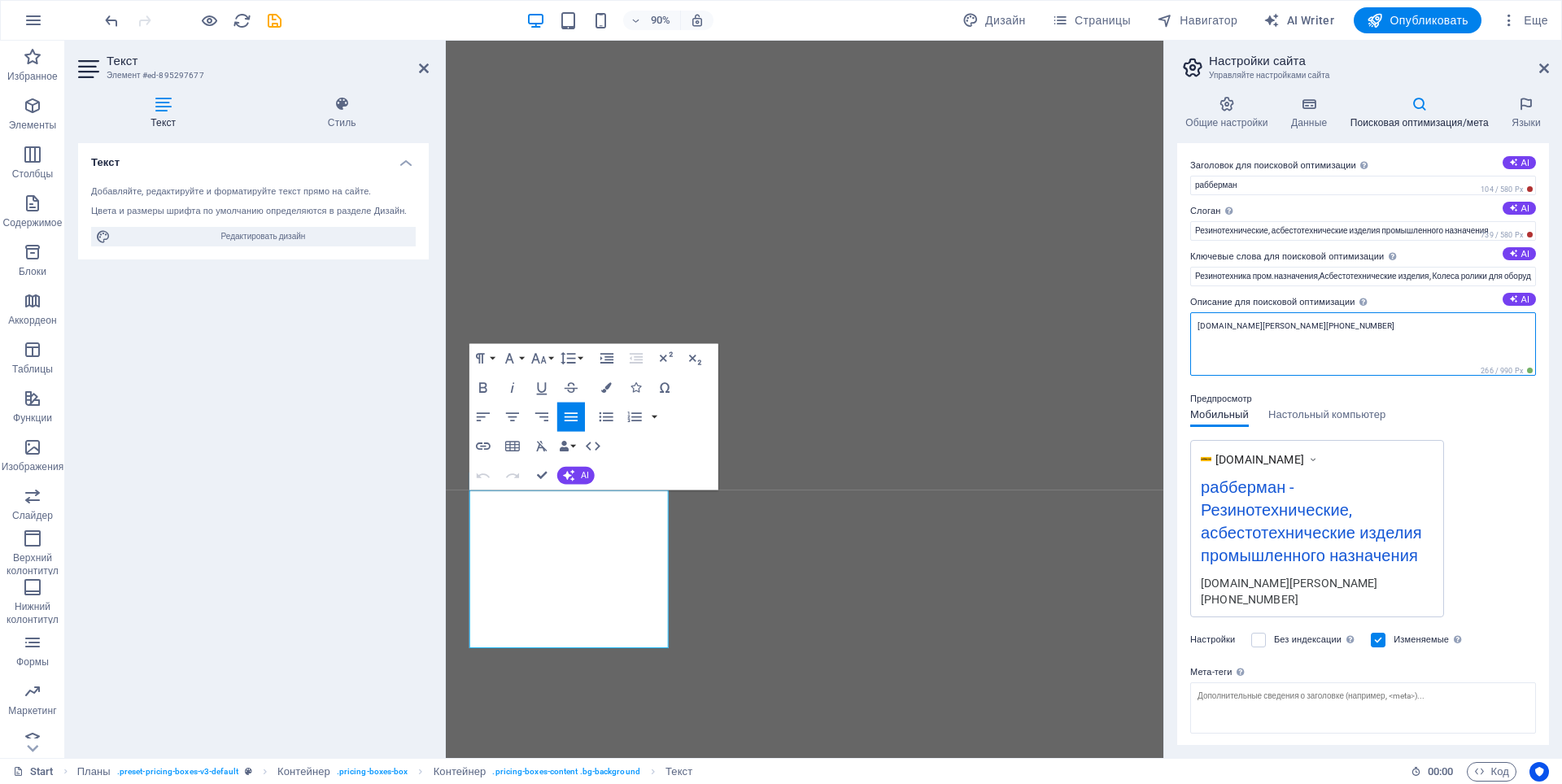
paste textarea "Мы предлагаем промышленные РТИ (уплотнения, манжеты, рукава, конвейерные ленты)…"
drag, startPoint x: 1357, startPoint y: 325, endPoint x: 1183, endPoint y: 322, distance: 174.0
click at [1183, 322] on div "Заголовок для поисковой оптимизации Название вашего сайта — сделайте его таким,…" at bounding box center [1363, 444] width 372 height 602
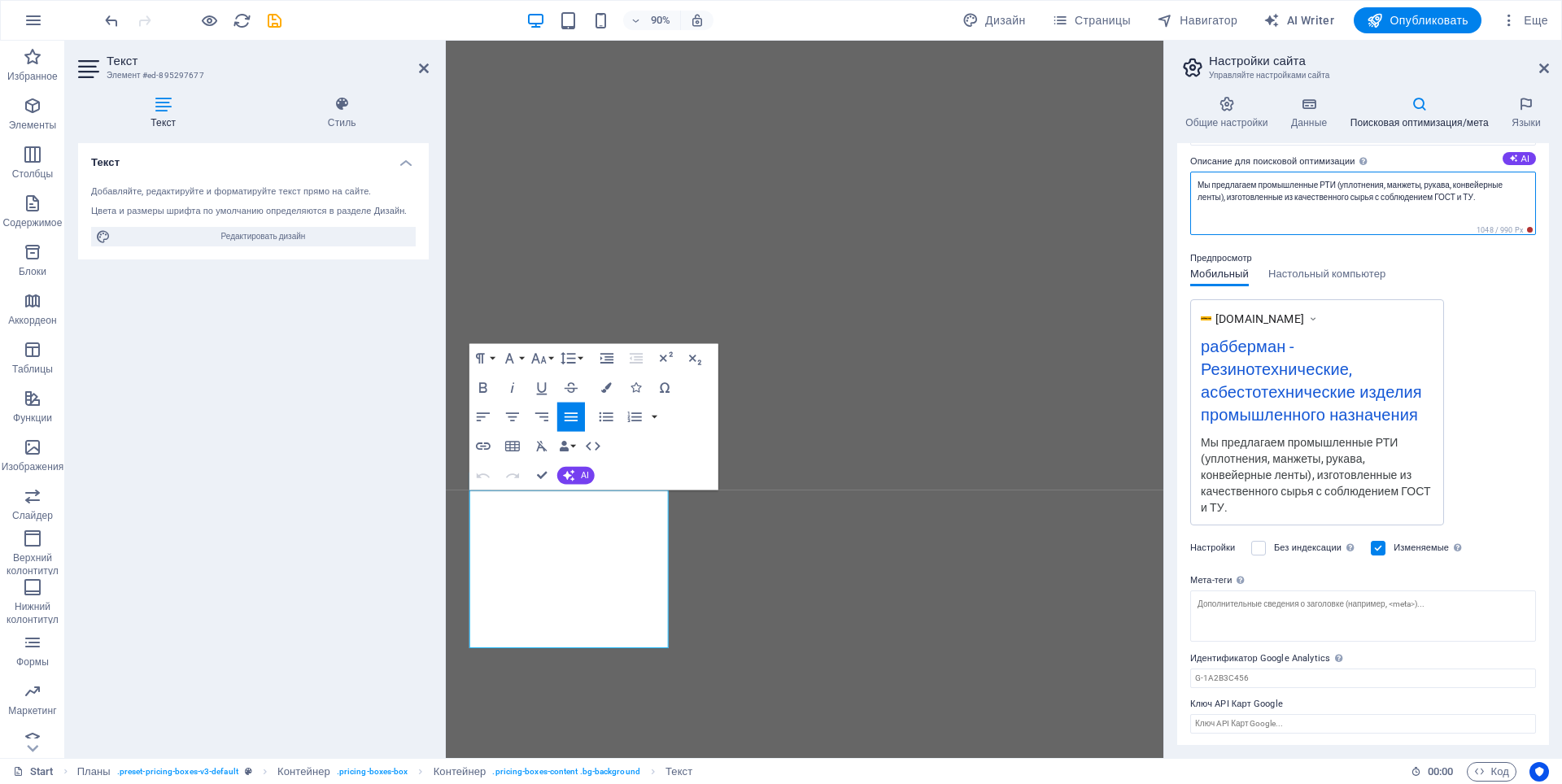
scroll to position [142, 0]
type textarea "Мы предлагаем промышленные РТИ (уплотнения, манжеты, рукава, конвейерные ленты)…"
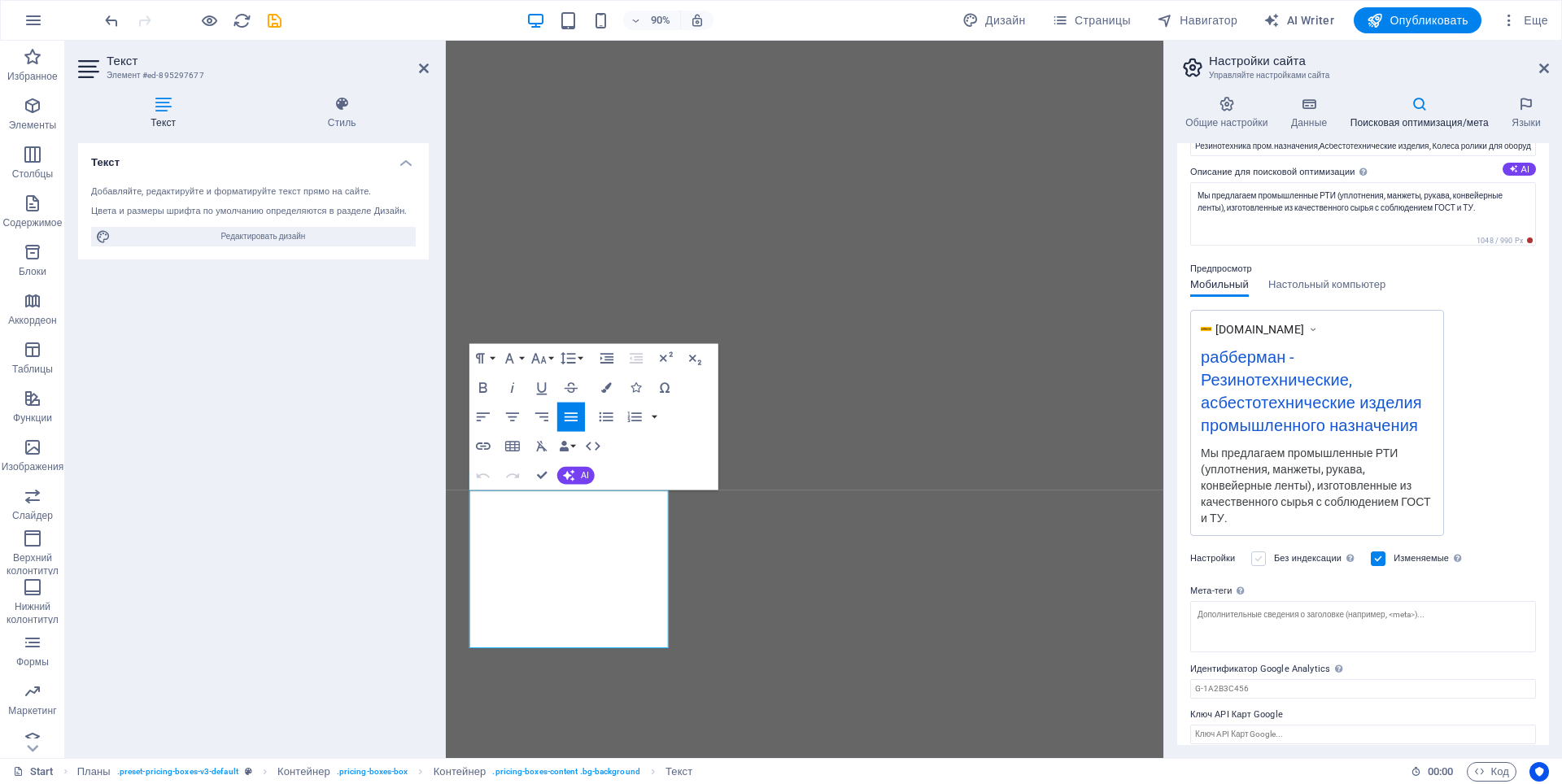
click at [1256, 551] on label at bounding box center [1259, 559] width 14 height 14
click at [0, 0] on input "Без индексации Указывает поисковым системам исключить этот сайт из результатов …" at bounding box center [0, 0] width 0 height 0
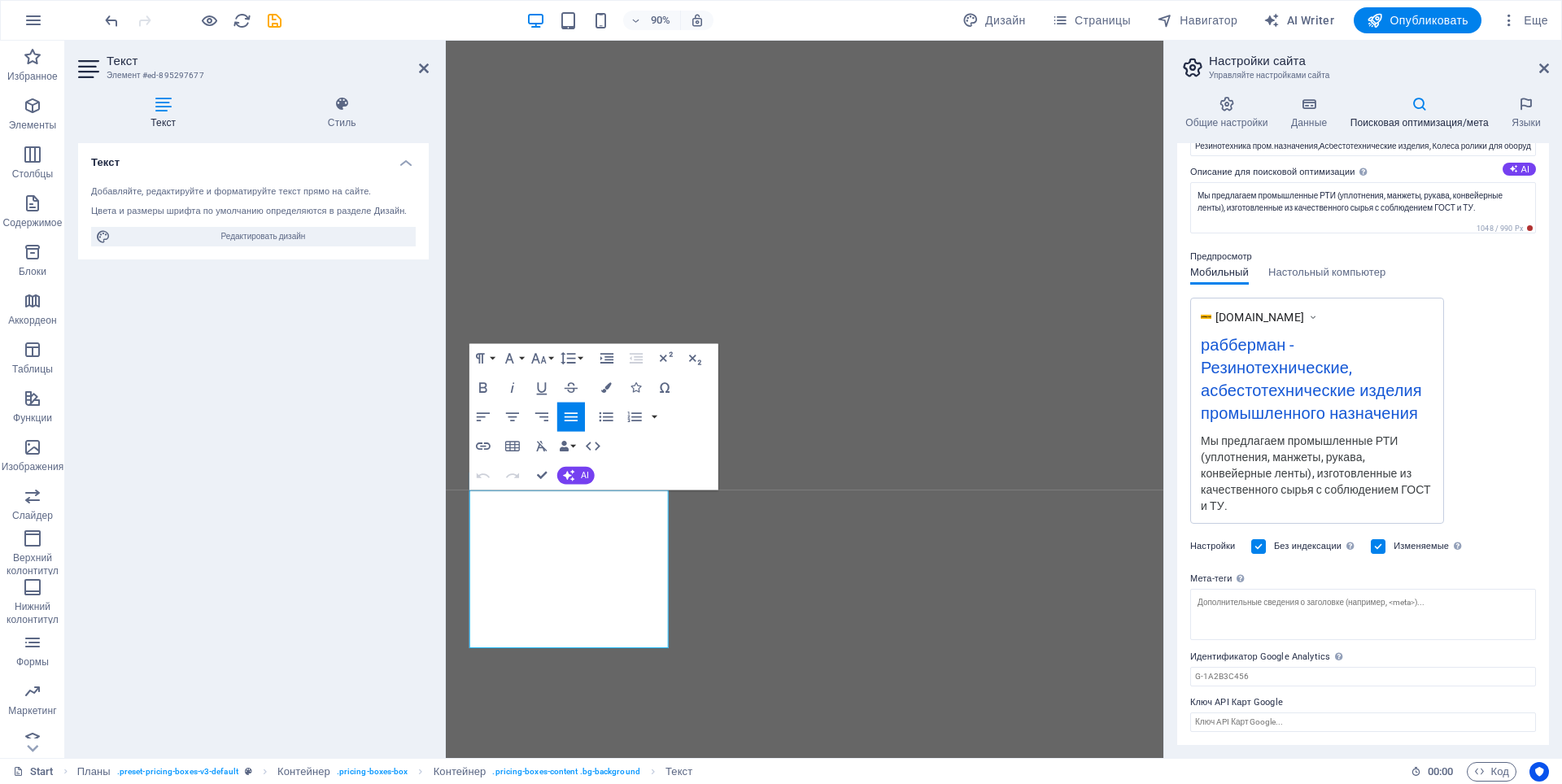
click at [1259, 550] on label at bounding box center [1259, 547] width 14 height 14
click at [0, 0] on input "Без индексации Указывает поисковым системам исключить этот сайт из результатов …" at bounding box center [0, 0] width 0 height 0
click at [1262, 550] on label at bounding box center [1259, 547] width 14 height 14
click at [0, 0] on input "Без индексации Указывает поисковым системам исключить этот сайт из результатов …" at bounding box center [0, 0] width 0 height 0
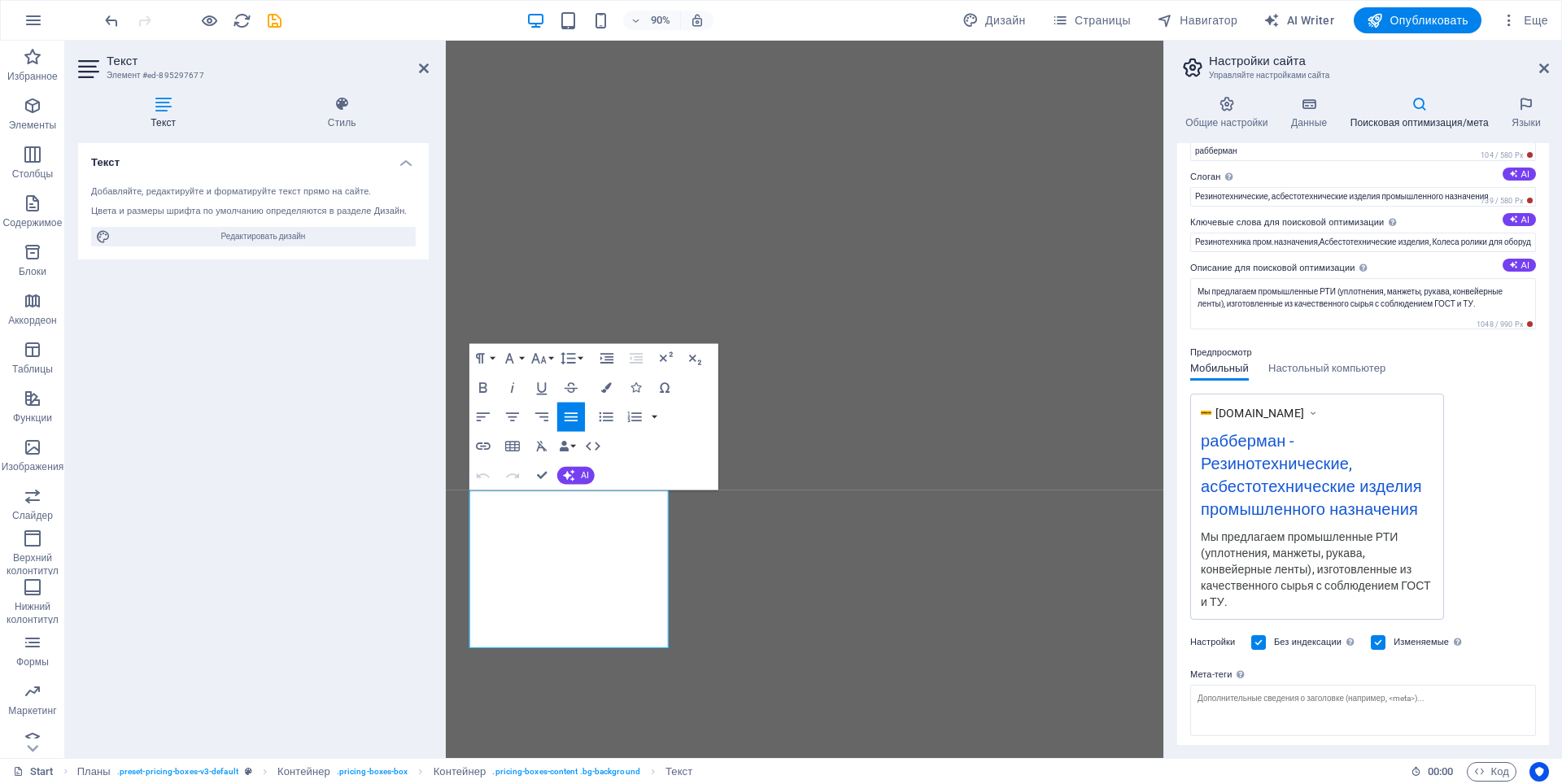
scroll to position [0, 0]
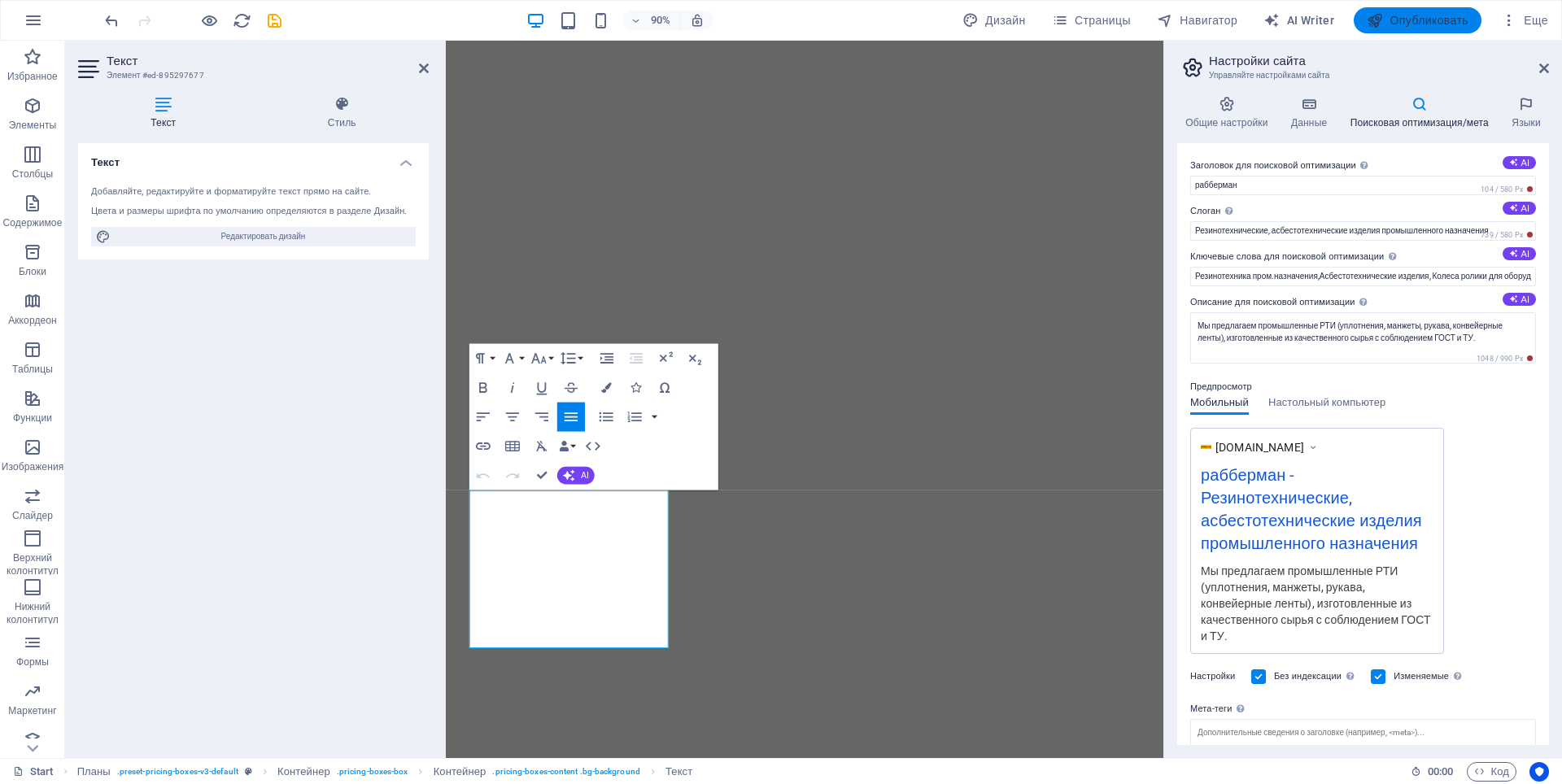
click at [1423, 18] on span "Опубликовать" at bounding box center [1418, 20] width 101 height 16
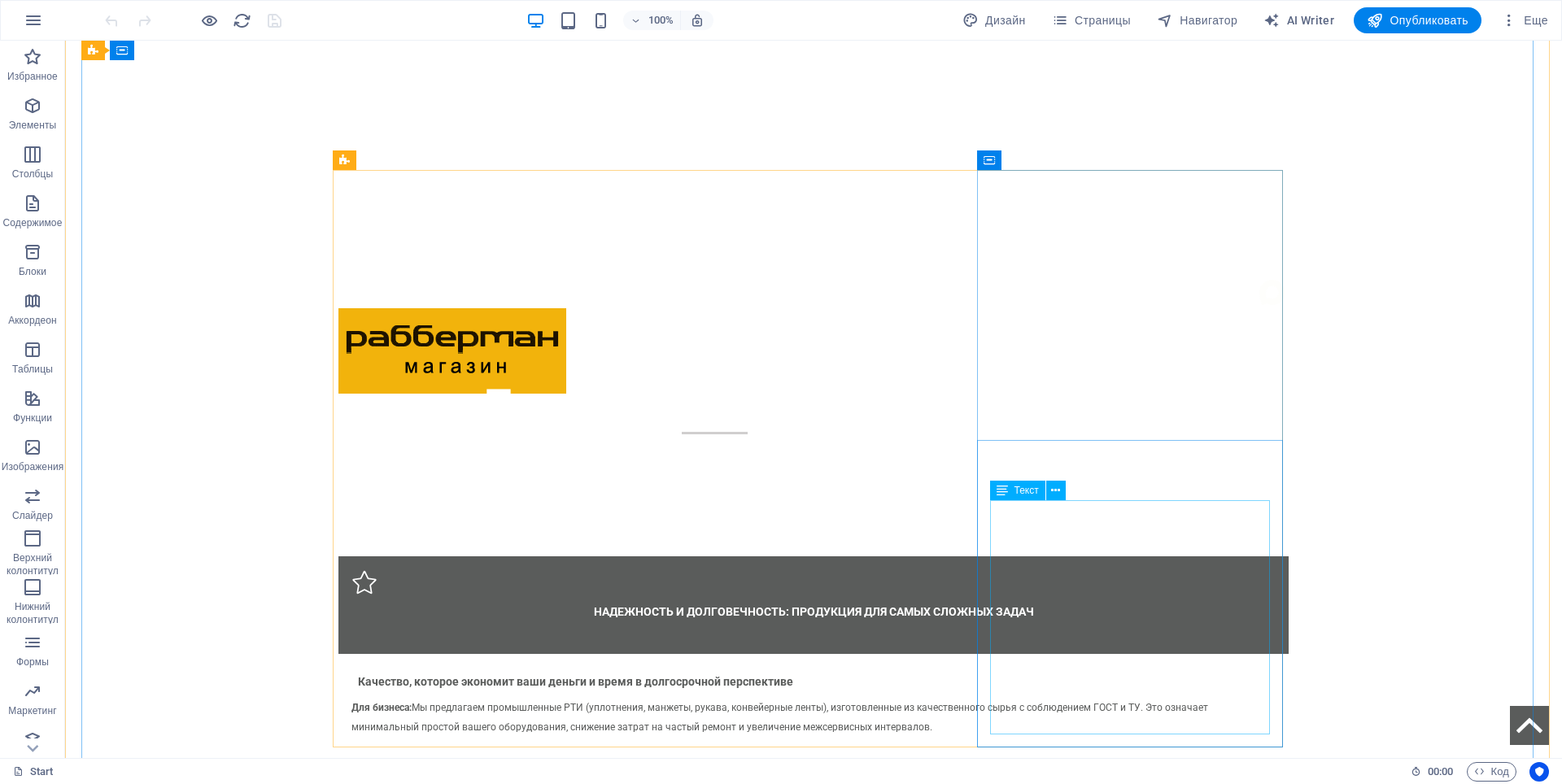
scroll to position [292, 0]
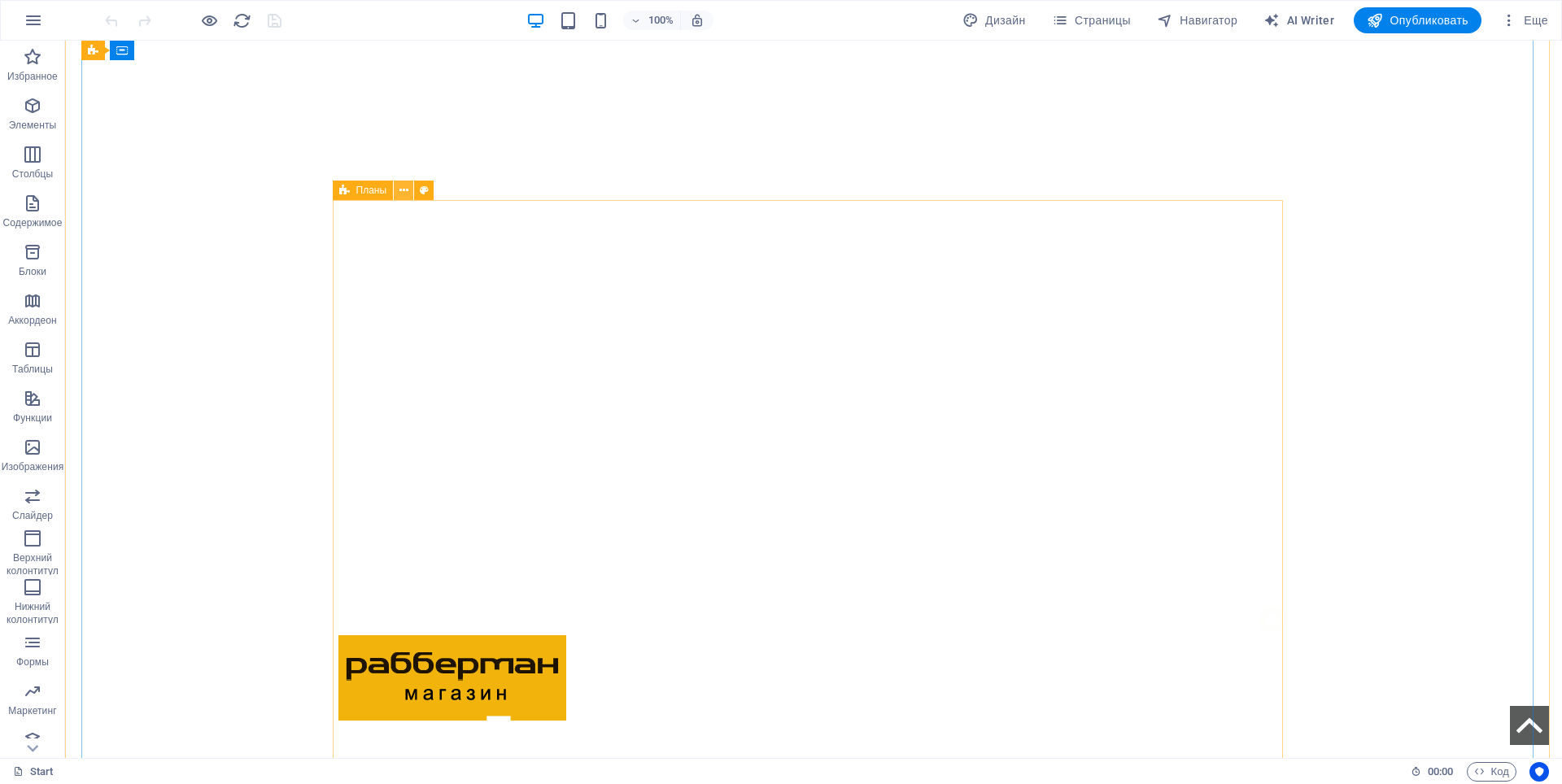
click at [400, 192] on icon at bounding box center [404, 190] width 9 height 17
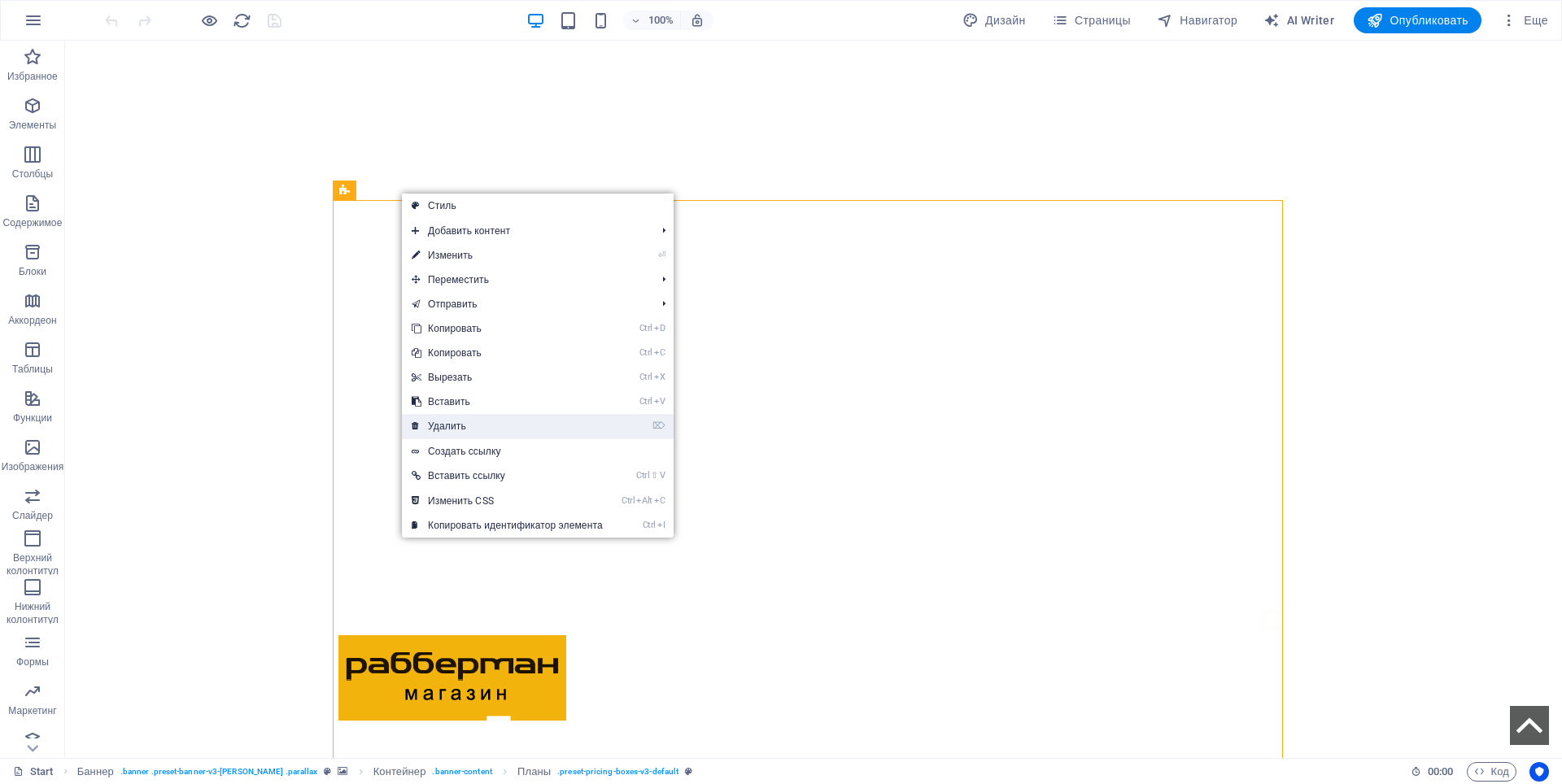
click at [451, 423] on link "⌦ Удалить" at bounding box center [507, 425] width 211 height 24
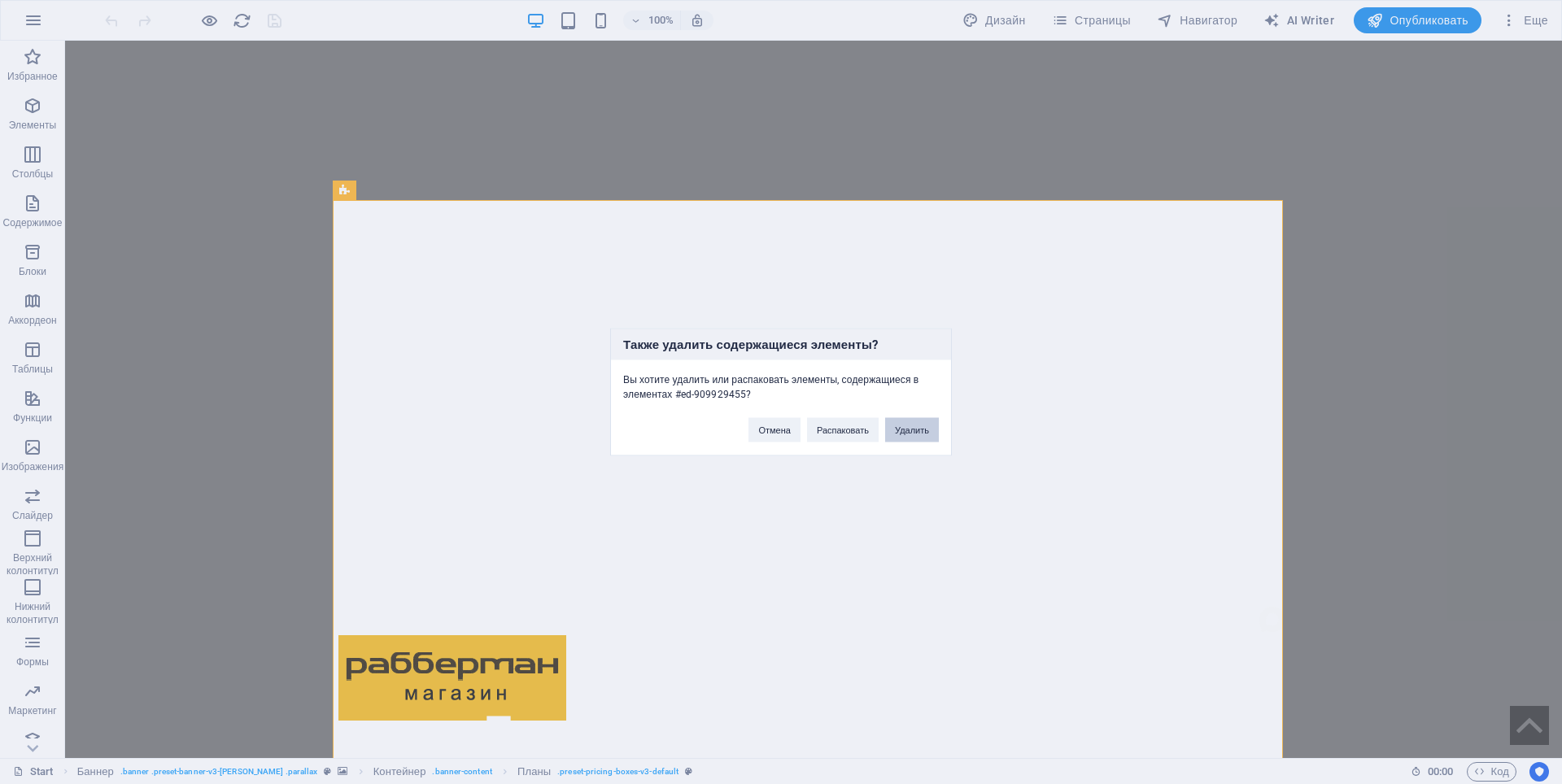
click at [923, 430] on button "Удалить" at bounding box center [912, 430] width 53 height 24
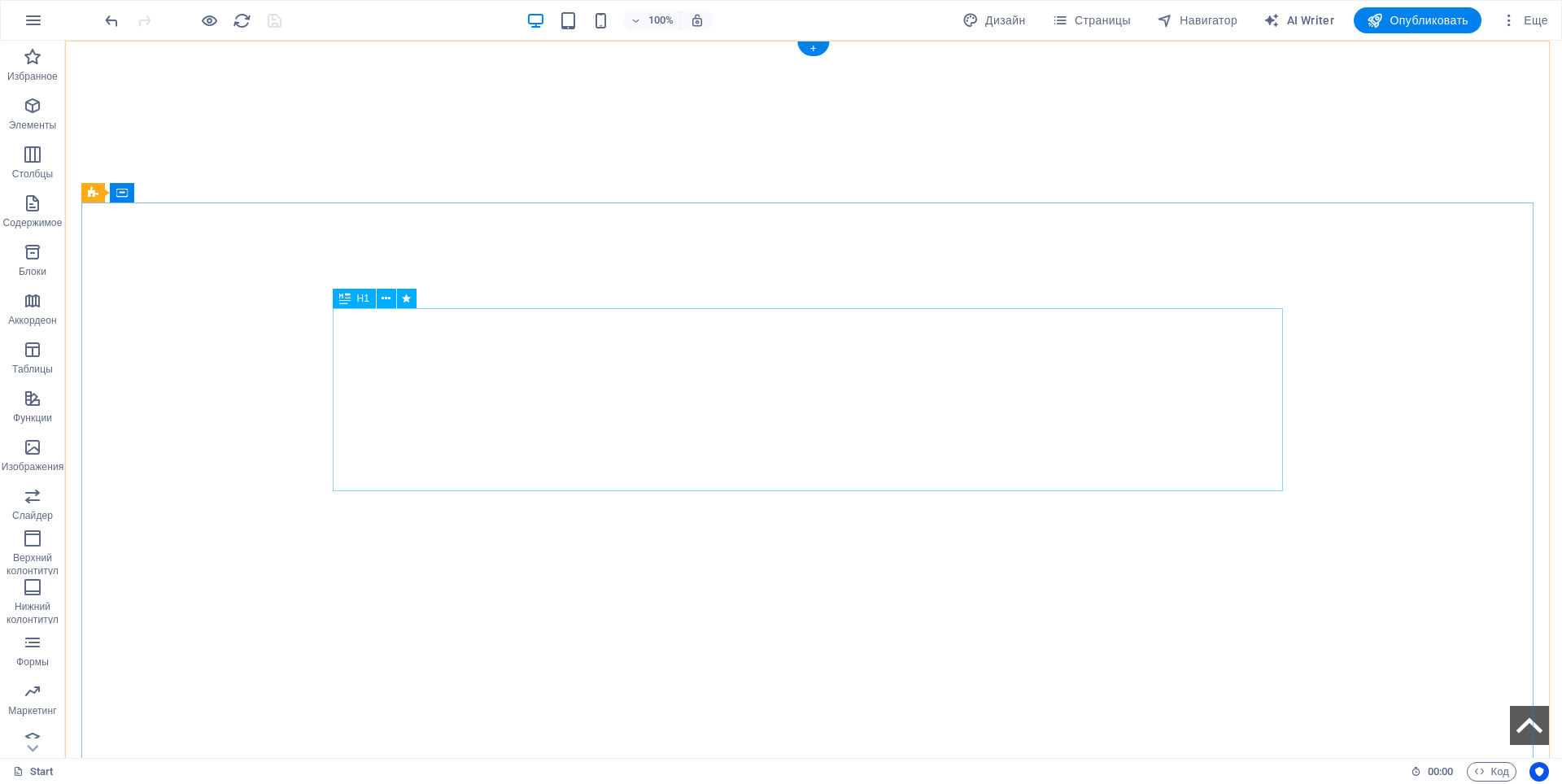
scroll to position [0, 0]
click at [1396, 22] on span "Опубликовать" at bounding box center [1418, 20] width 101 height 16
